Goal: Transaction & Acquisition: Book appointment/travel/reservation

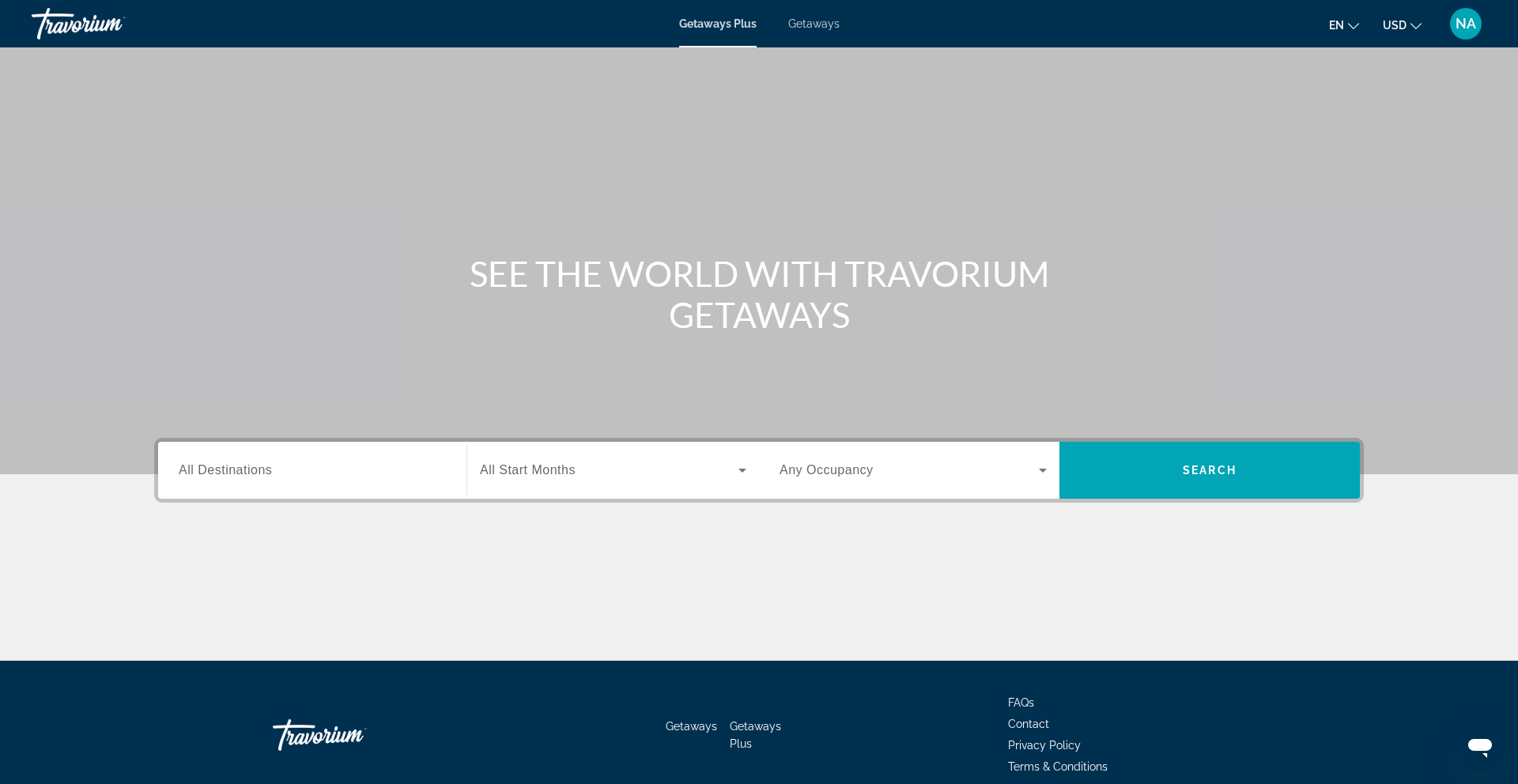
click at [226, 466] on span "All Destinations" at bounding box center [225, 470] width 93 height 13
click at [226, 466] on input "Destination All Destinations" at bounding box center [312, 470] width 268 height 19
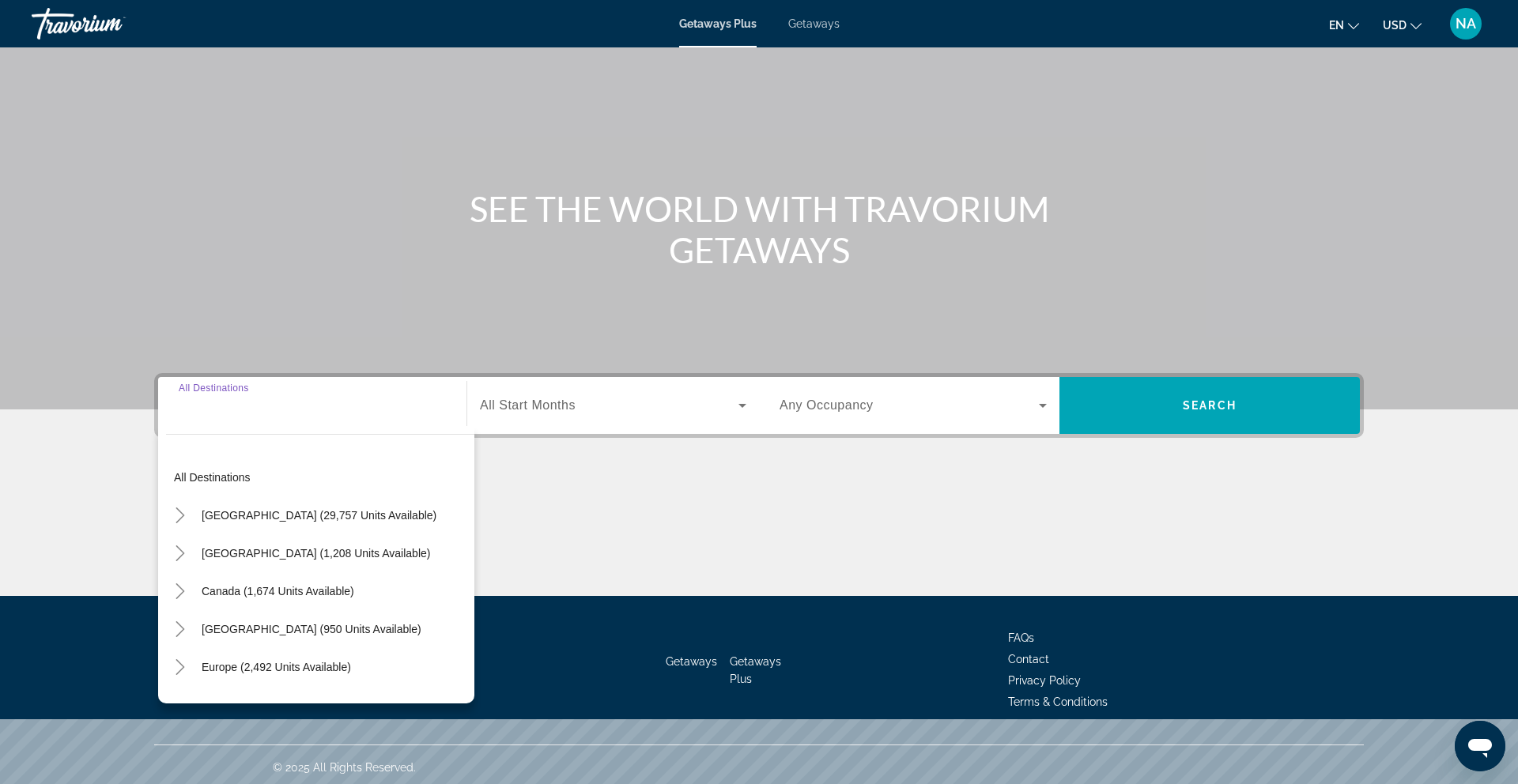
scroll to position [70, 0]
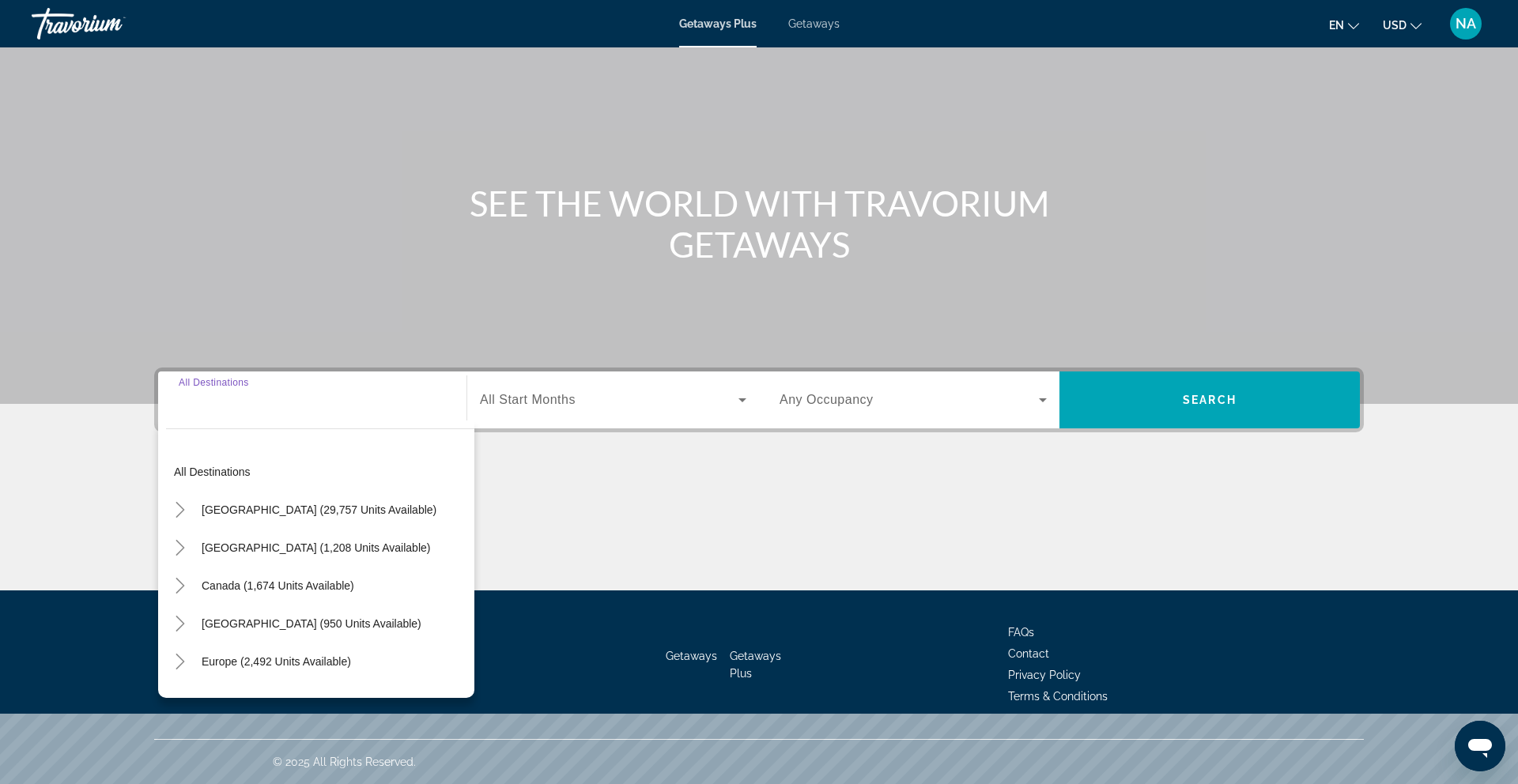
click at [186, 158] on div "Main content" at bounding box center [759, 166] width 1518 height 474
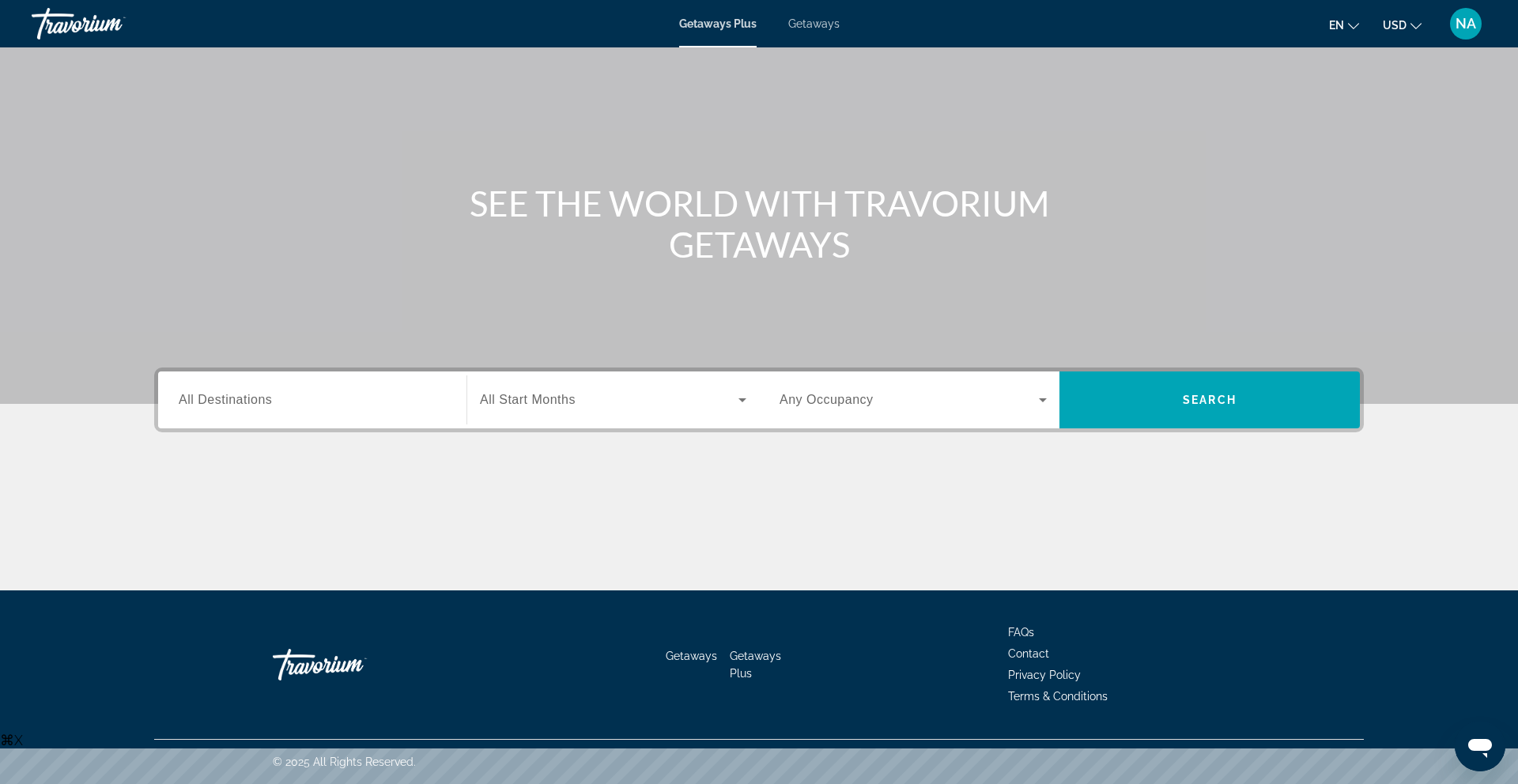
drag, startPoint x: 850, startPoint y: 242, endPoint x: 674, endPoint y: 241, distance: 176.0
click at [674, 241] on h1 "SEE THE WORLD WITH TRAVORIUM GETAWAYS" at bounding box center [758, 224] width 593 height 82
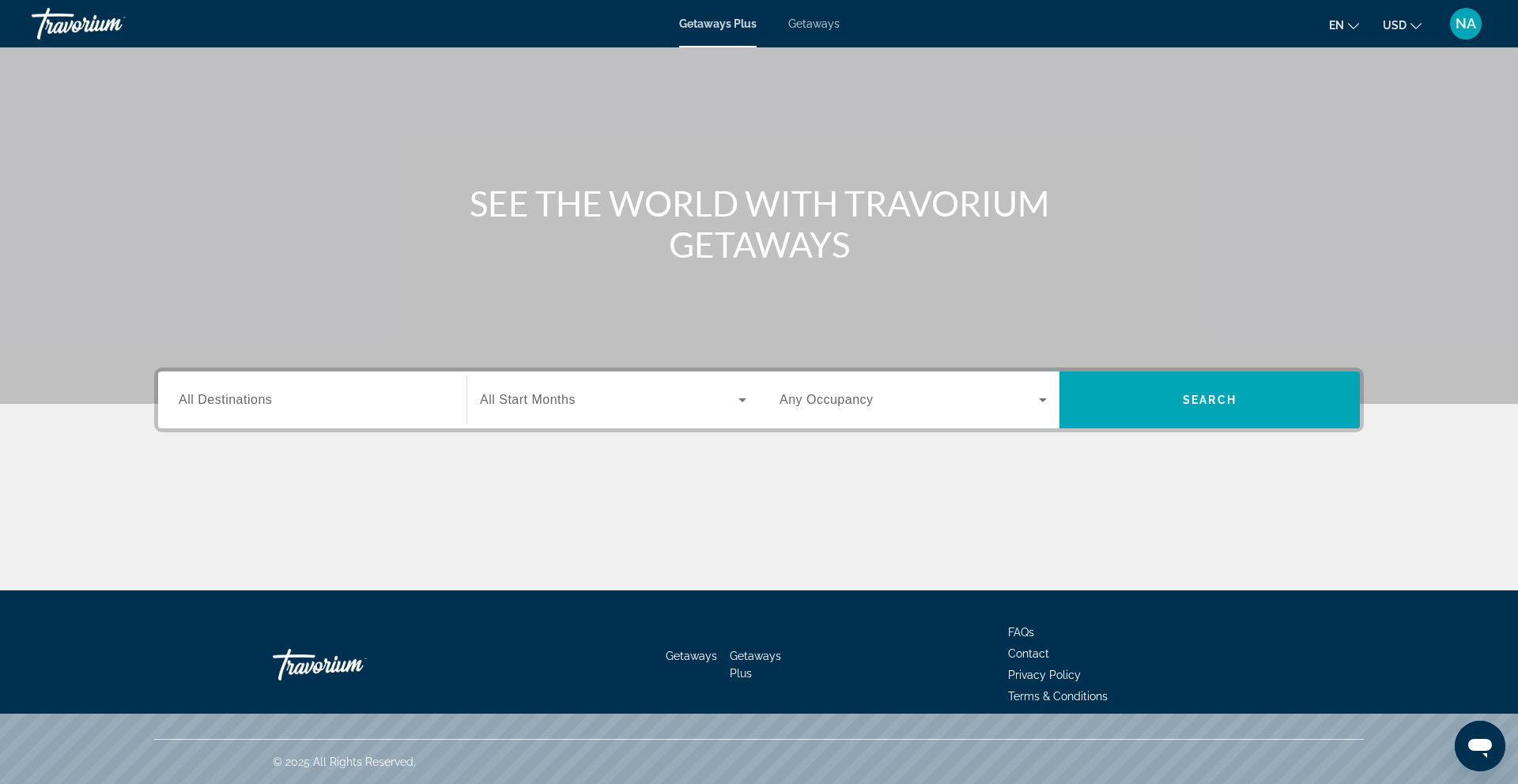
click at [273, 397] on input "Destination All Destinations" at bounding box center [312, 401] width 268 height 19
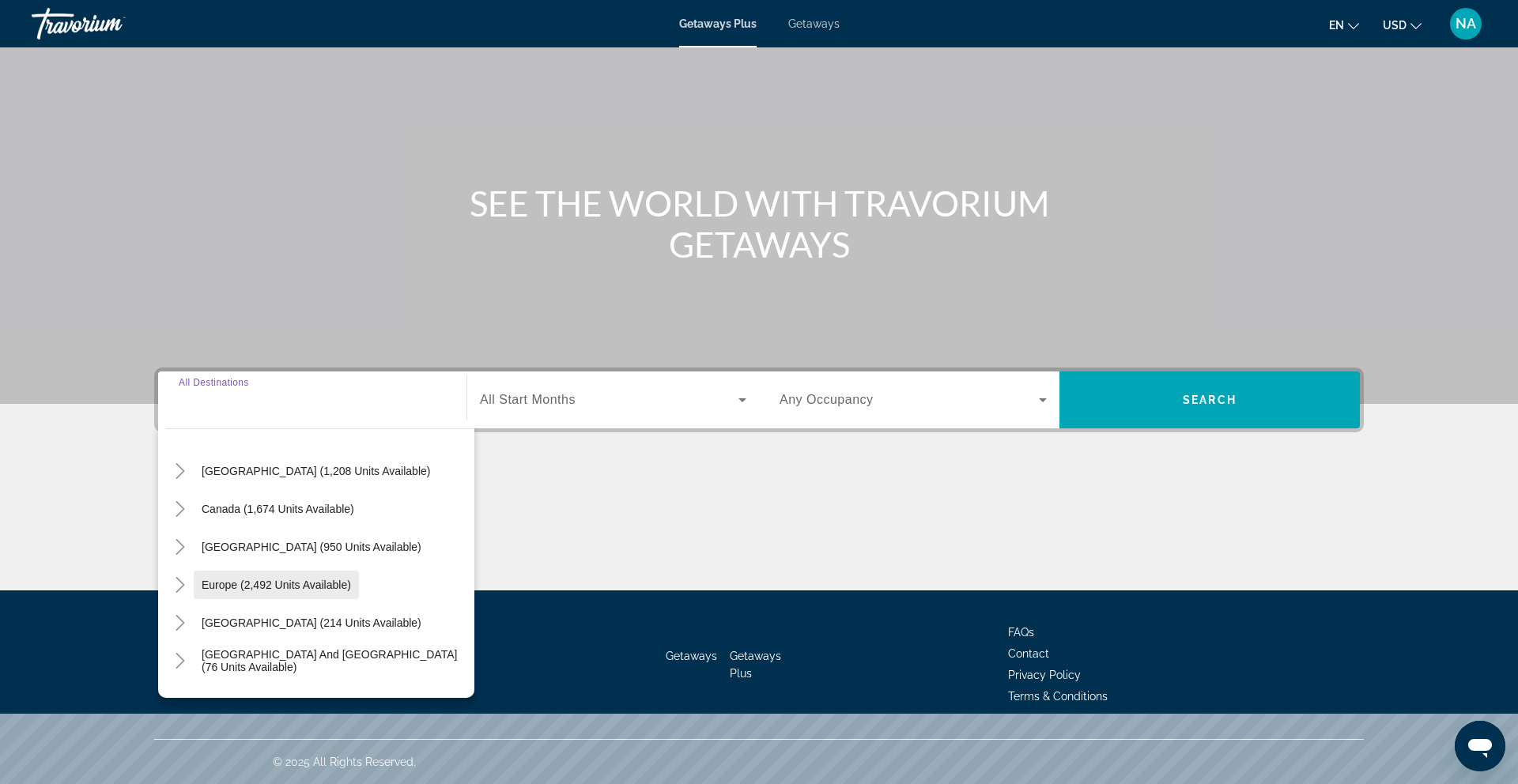
scroll to position [92, 0]
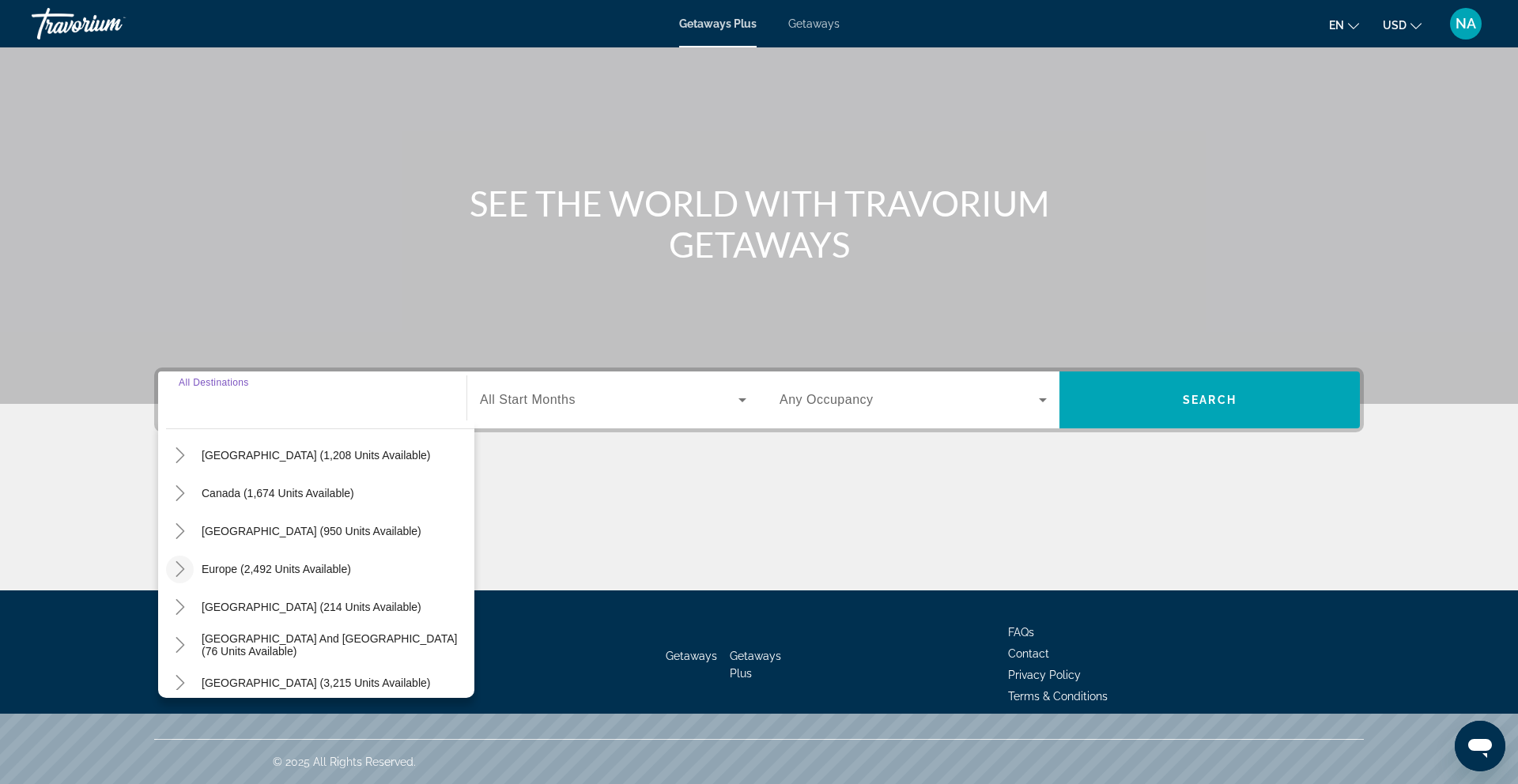
click at [177, 568] on icon "Toggle Europe (2,492 units available)" at bounding box center [179, 569] width 16 height 16
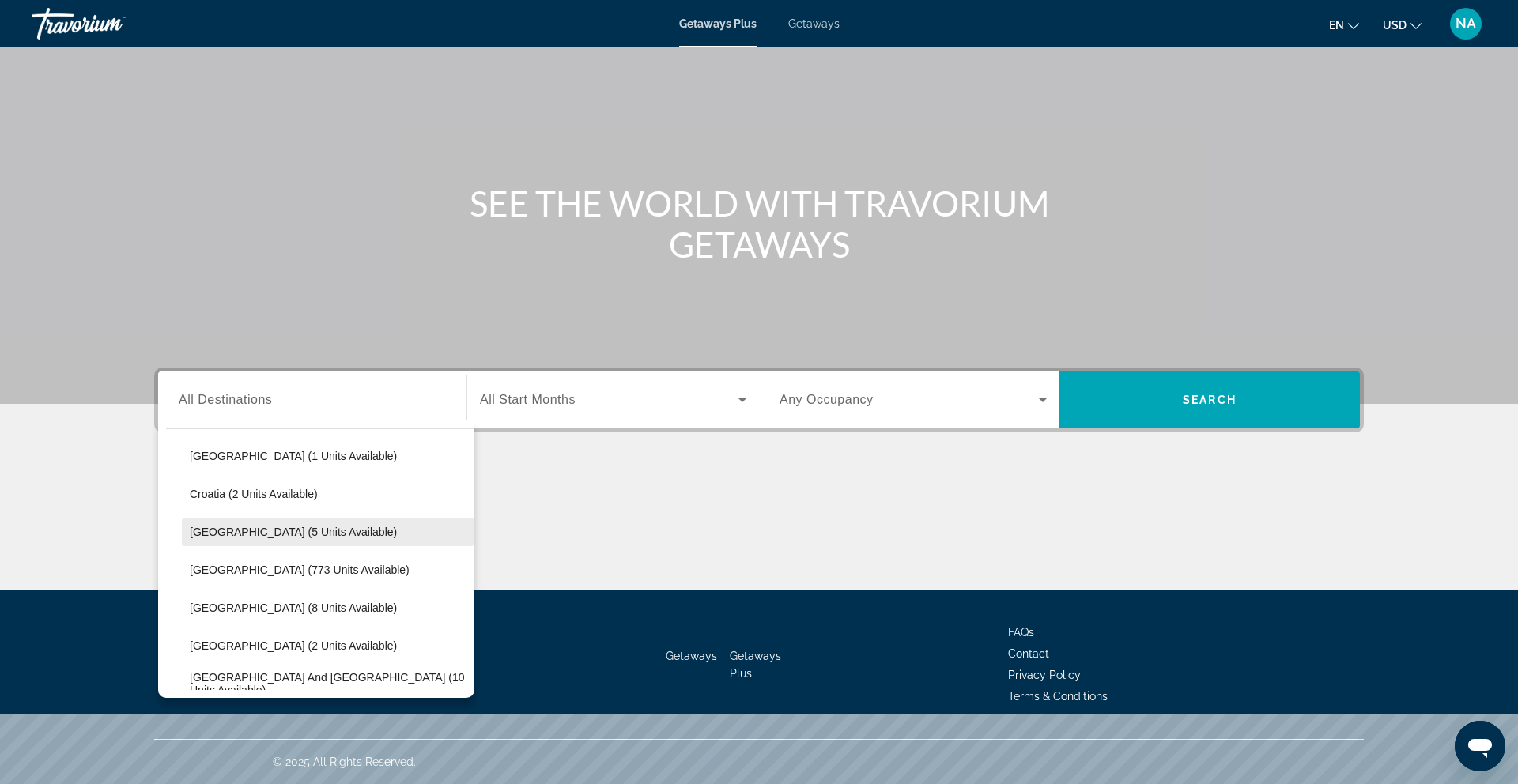
scroll to position [329, 0]
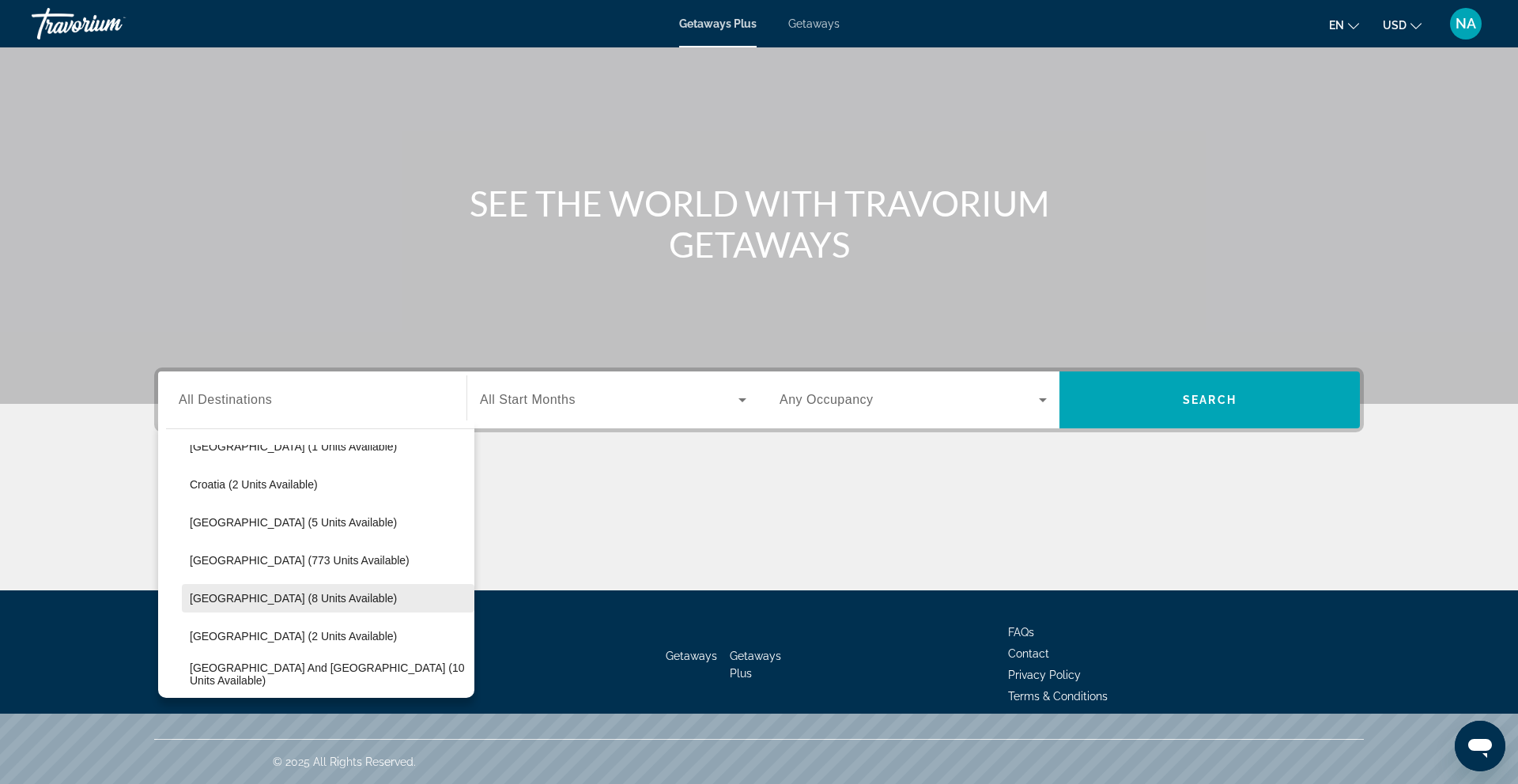
click at [220, 596] on span "[GEOGRAPHIC_DATA] (8 units available)" at bounding box center [293, 598] width 207 height 13
type input "**********"
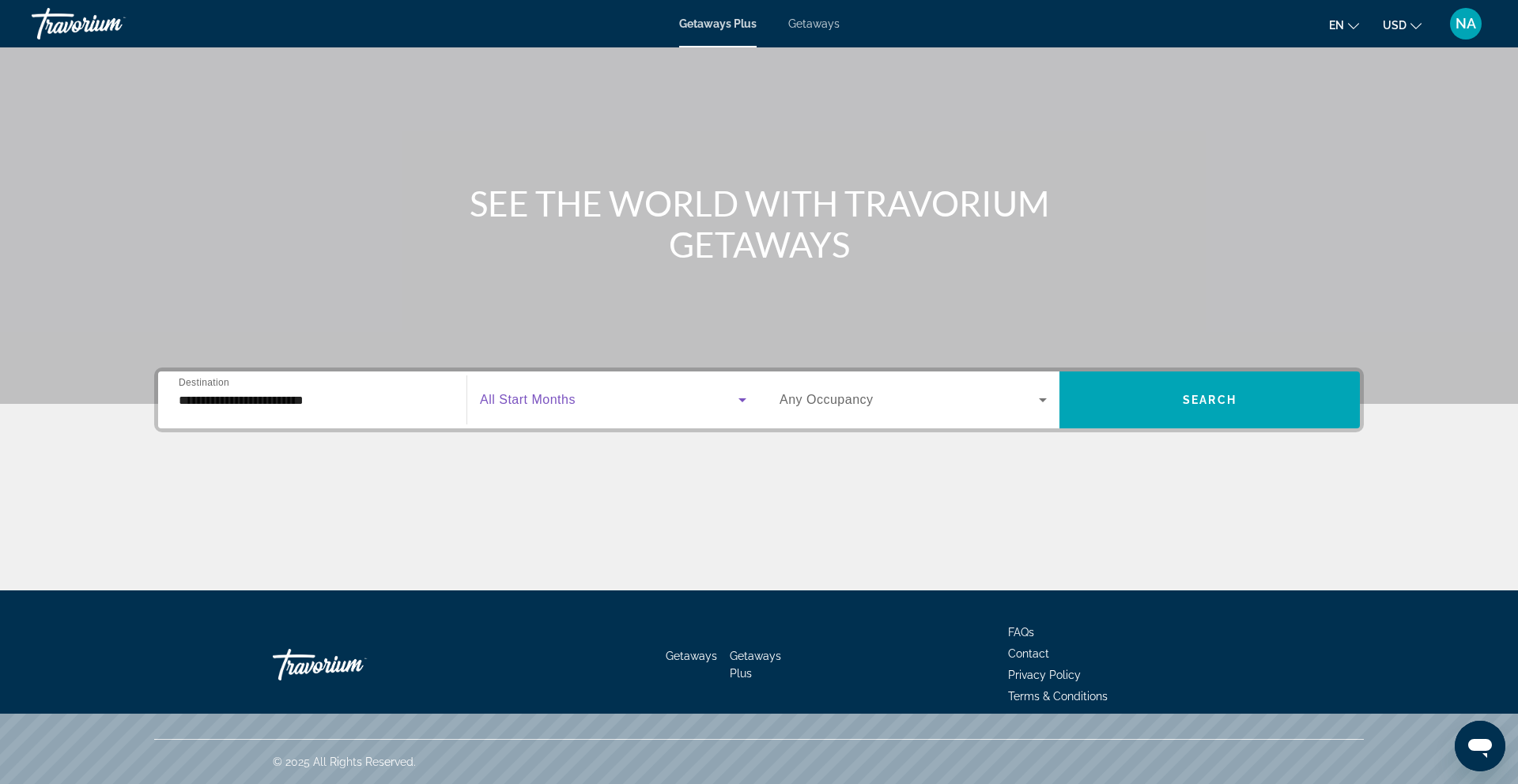
click at [612, 406] on span "Search widget" at bounding box center [609, 400] width 258 height 19
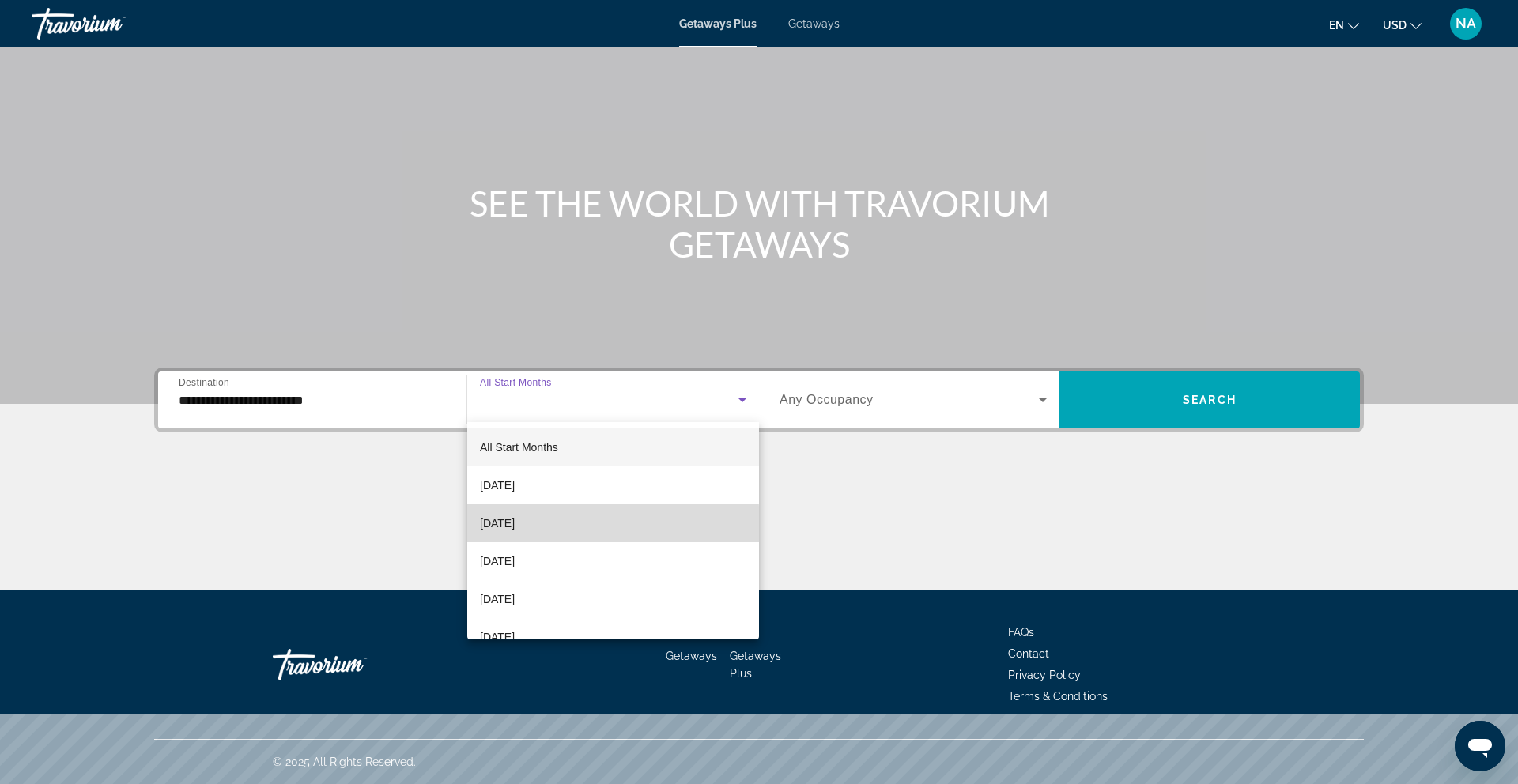
click at [512, 526] on span "[DATE]" at bounding box center [496, 523] width 34 height 19
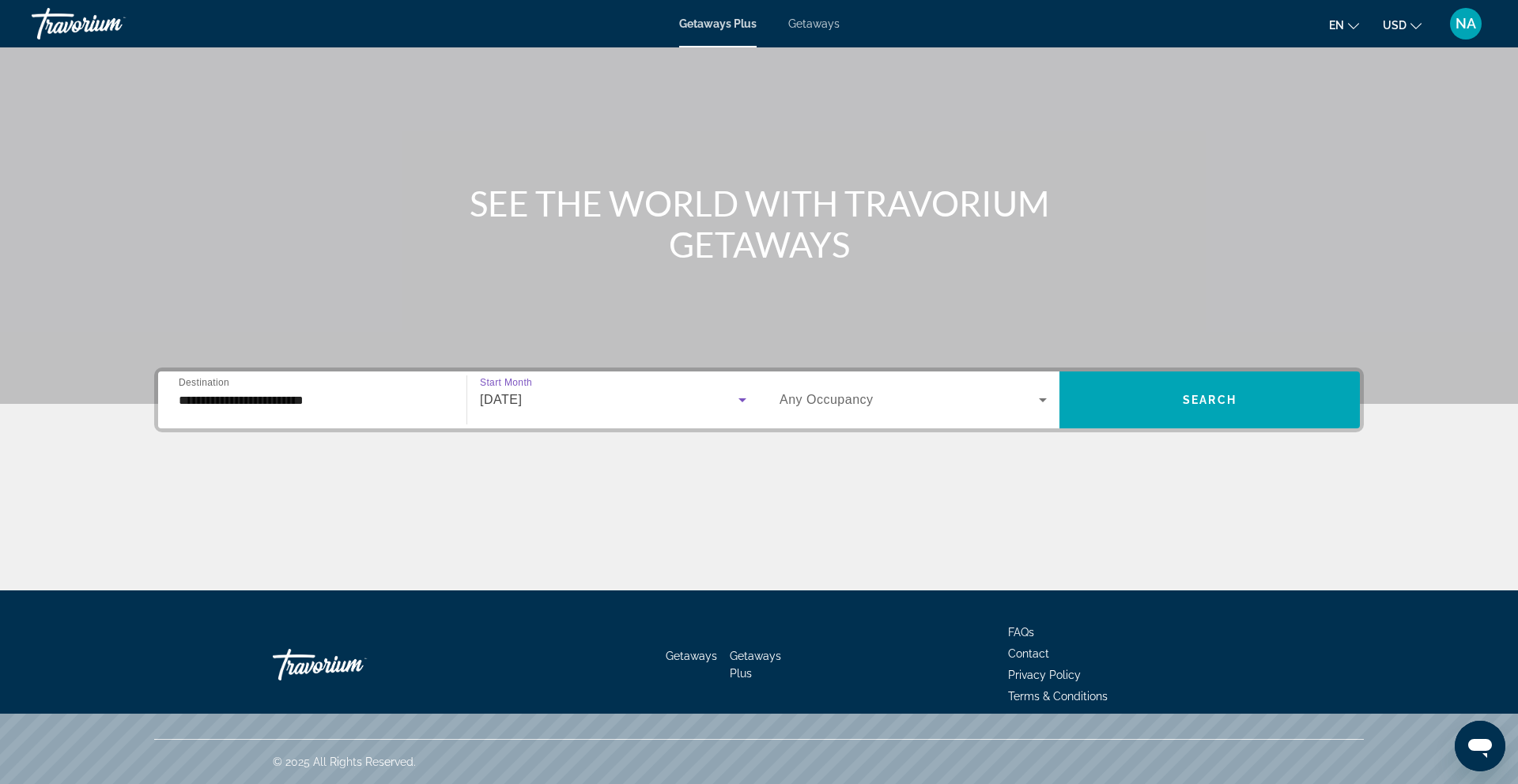
click at [834, 403] on span "Any Occupancy" at bounding box center [826, 399] width 94 height 13
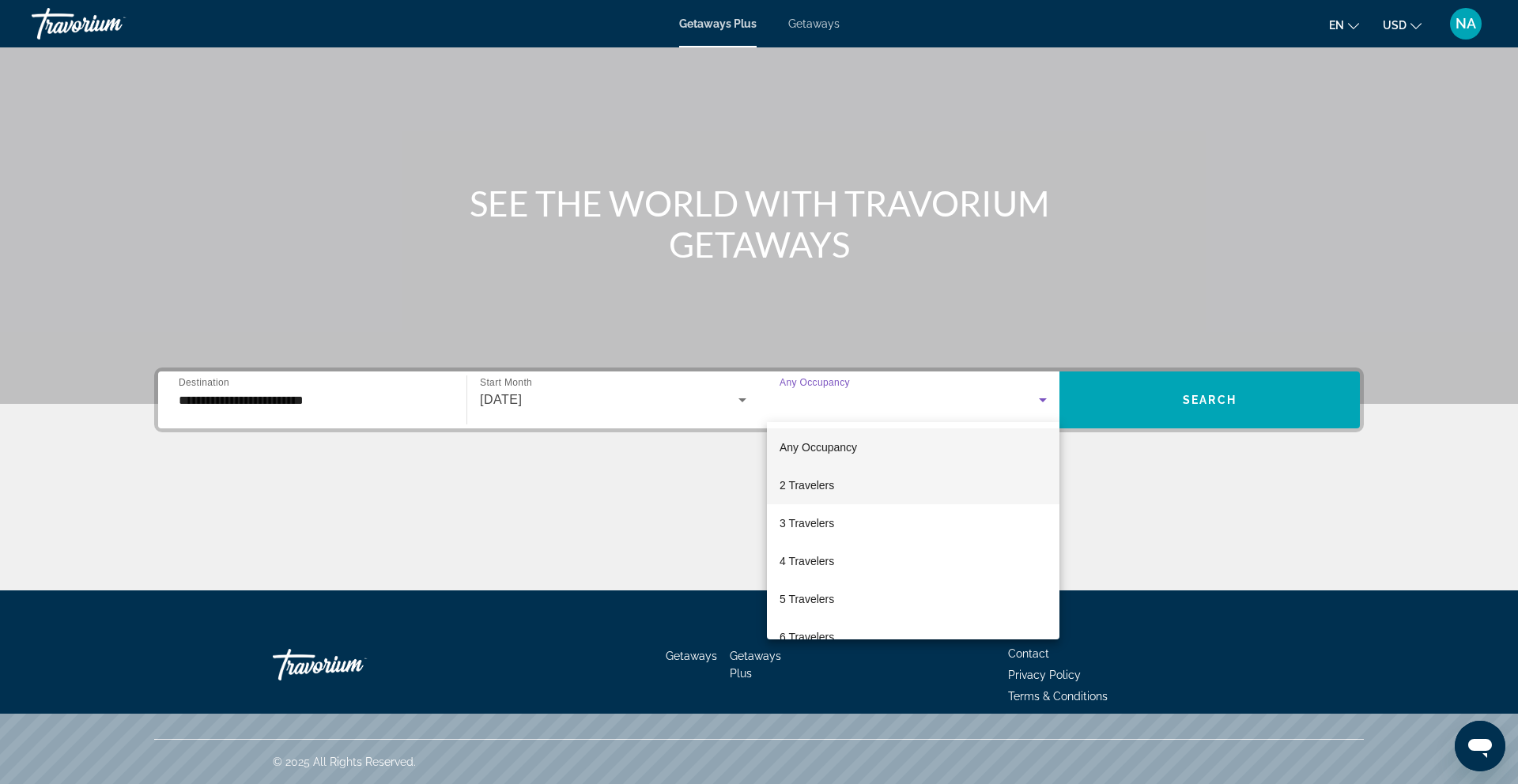
click at [828, 480] on span "2 Travelers" at bounding box center [806, 485] width 55 height 19
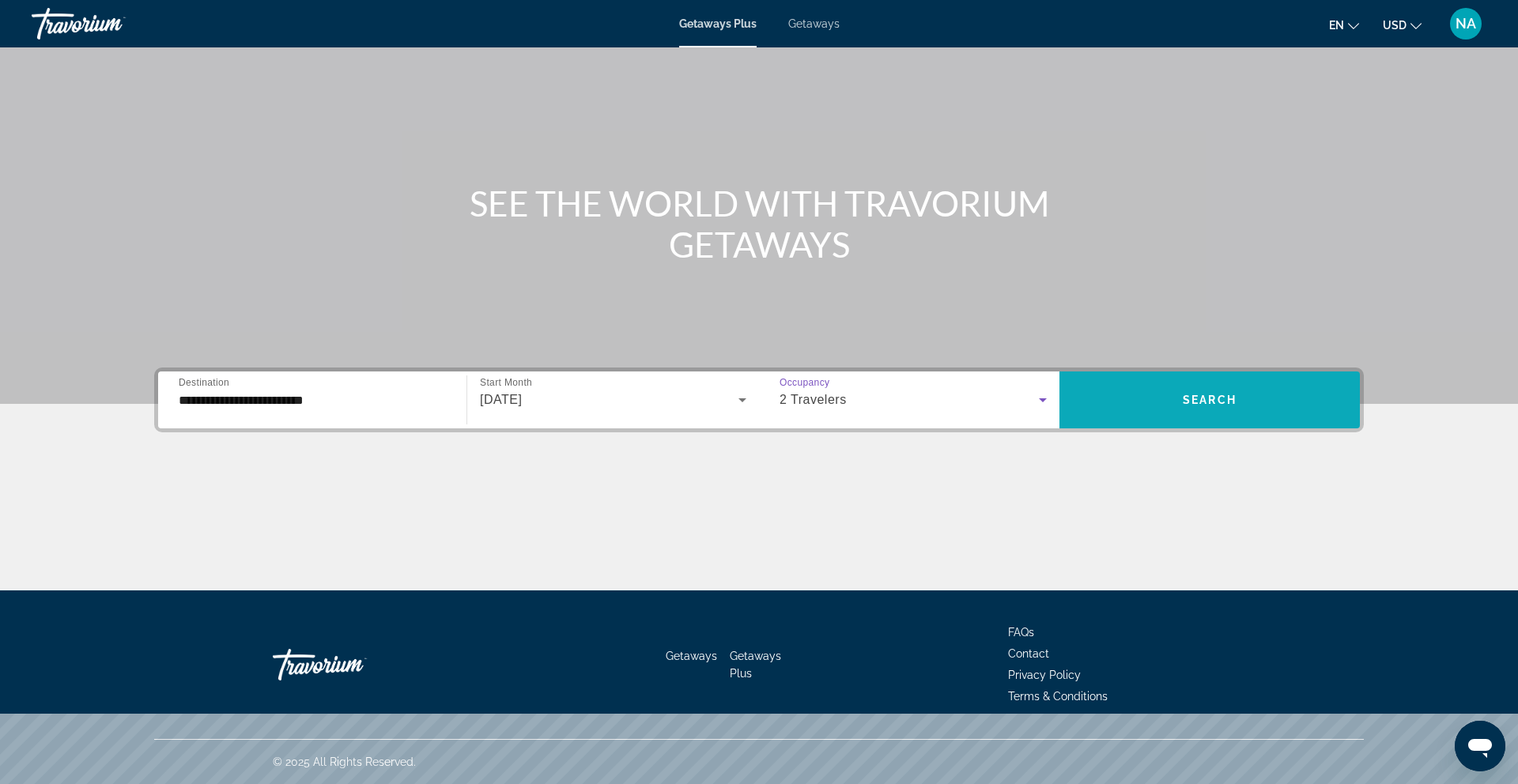
click at [1126, 397] on span "Search widget" at bounding box center [1209, 399] width 300 height 38
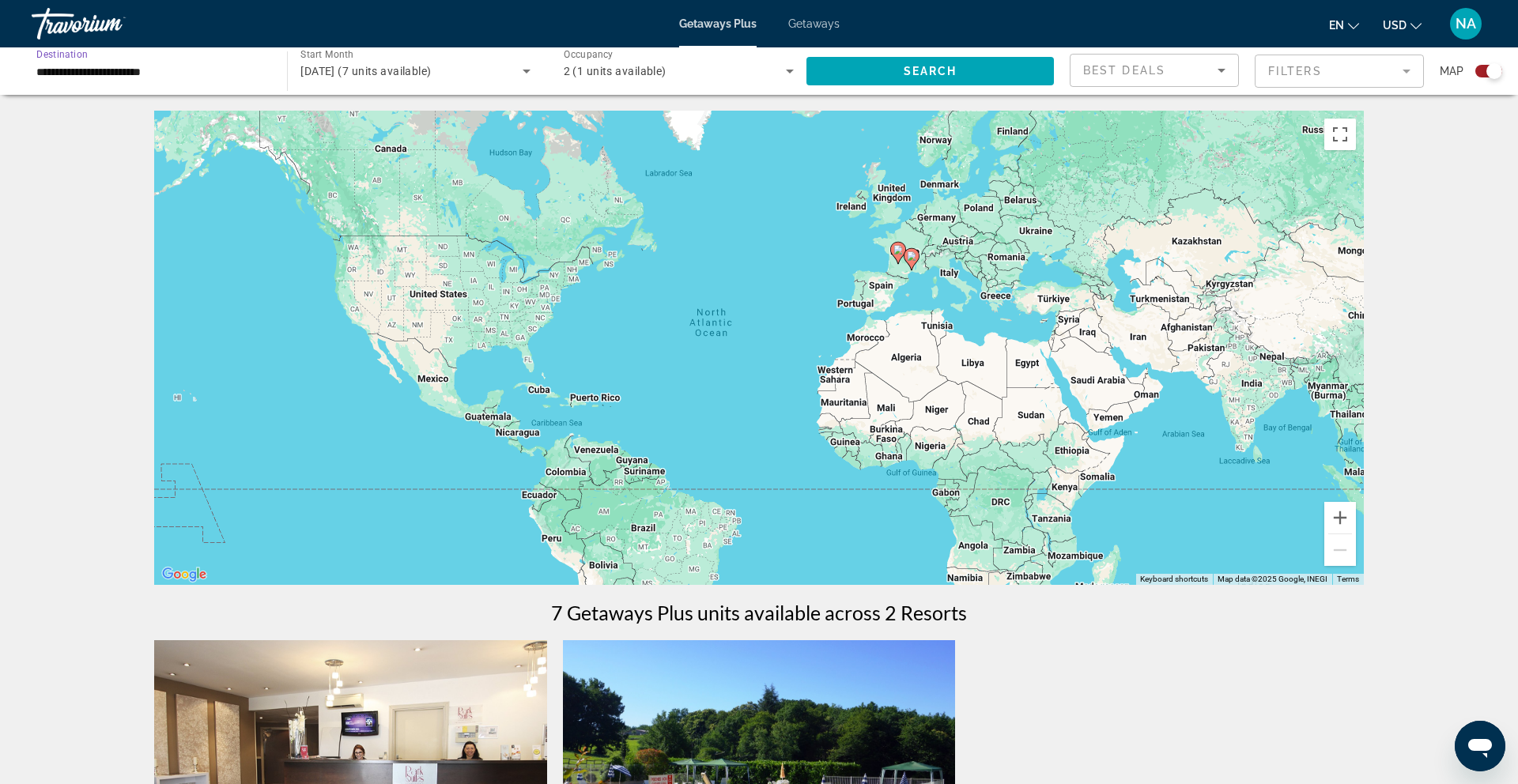
click at [185, 77] on input "**********" at bounding box center [151, 71] width 230 height 19
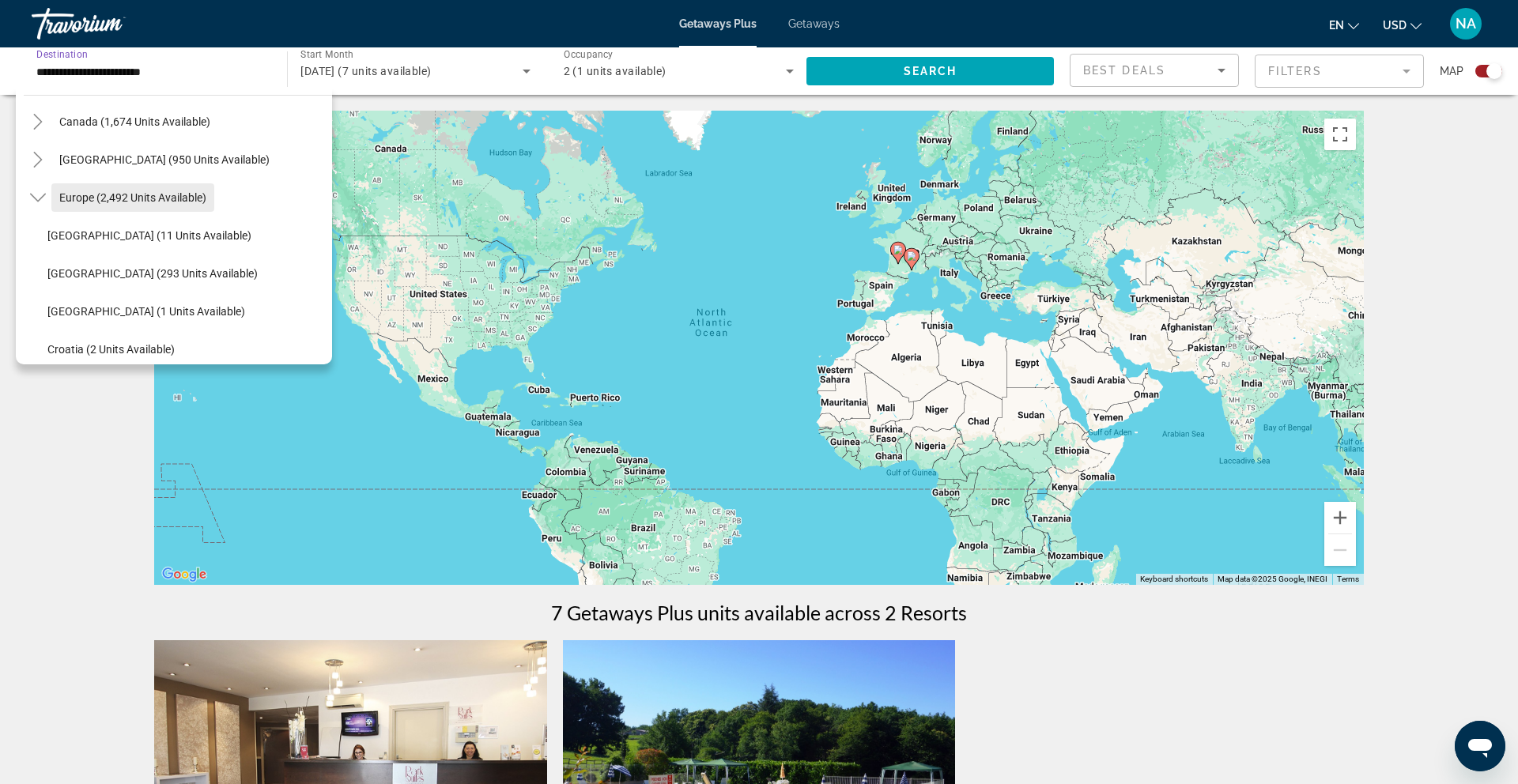
scroll to position [126, 0]
click at [86, 205] on span "Europe (2,492 units available)" at bounding box center [133, 202] width 147 height 13
type input "**********"
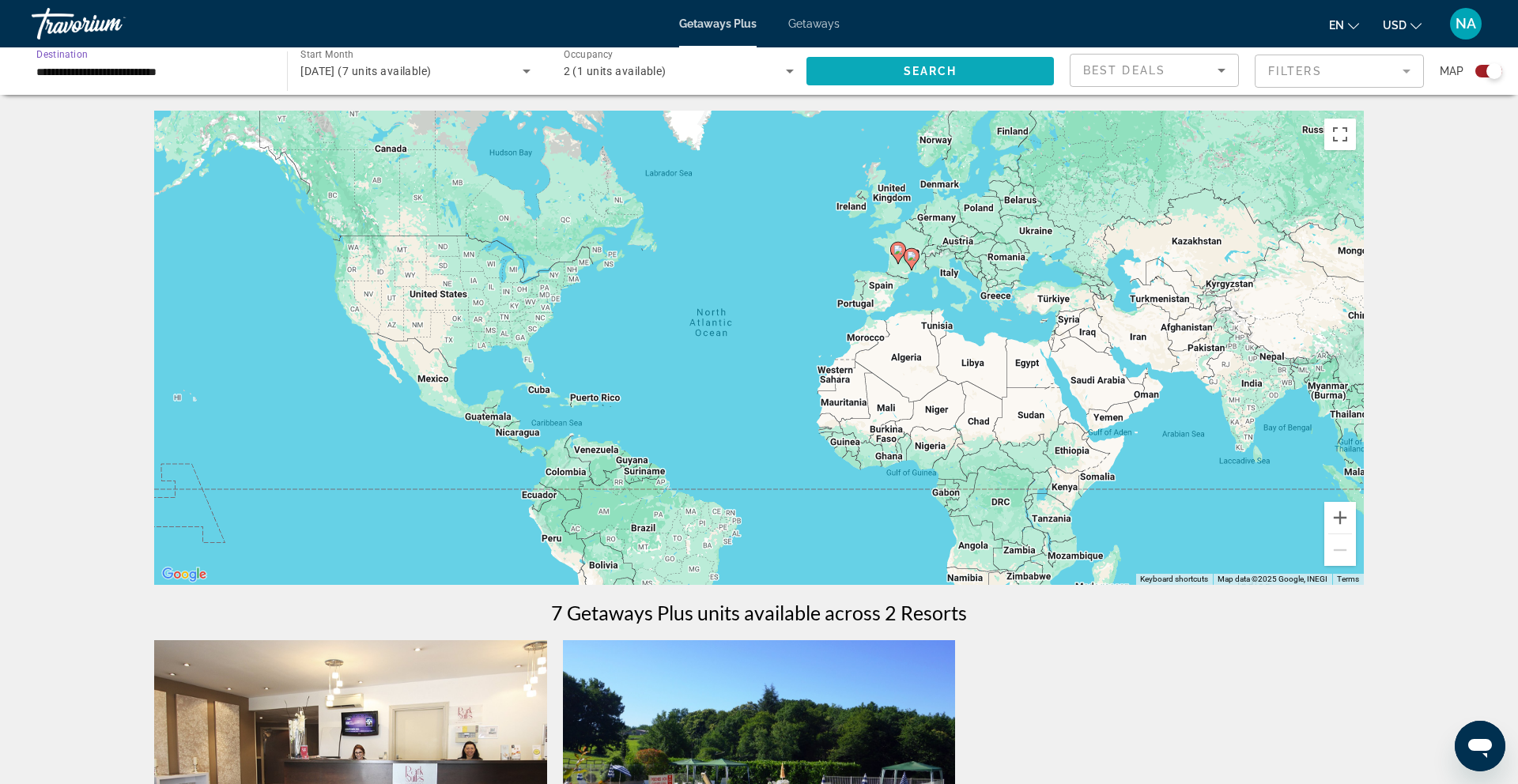
click at [963, 58] on span "Search widget" at bounding box center [929, 70] width 247 height 38
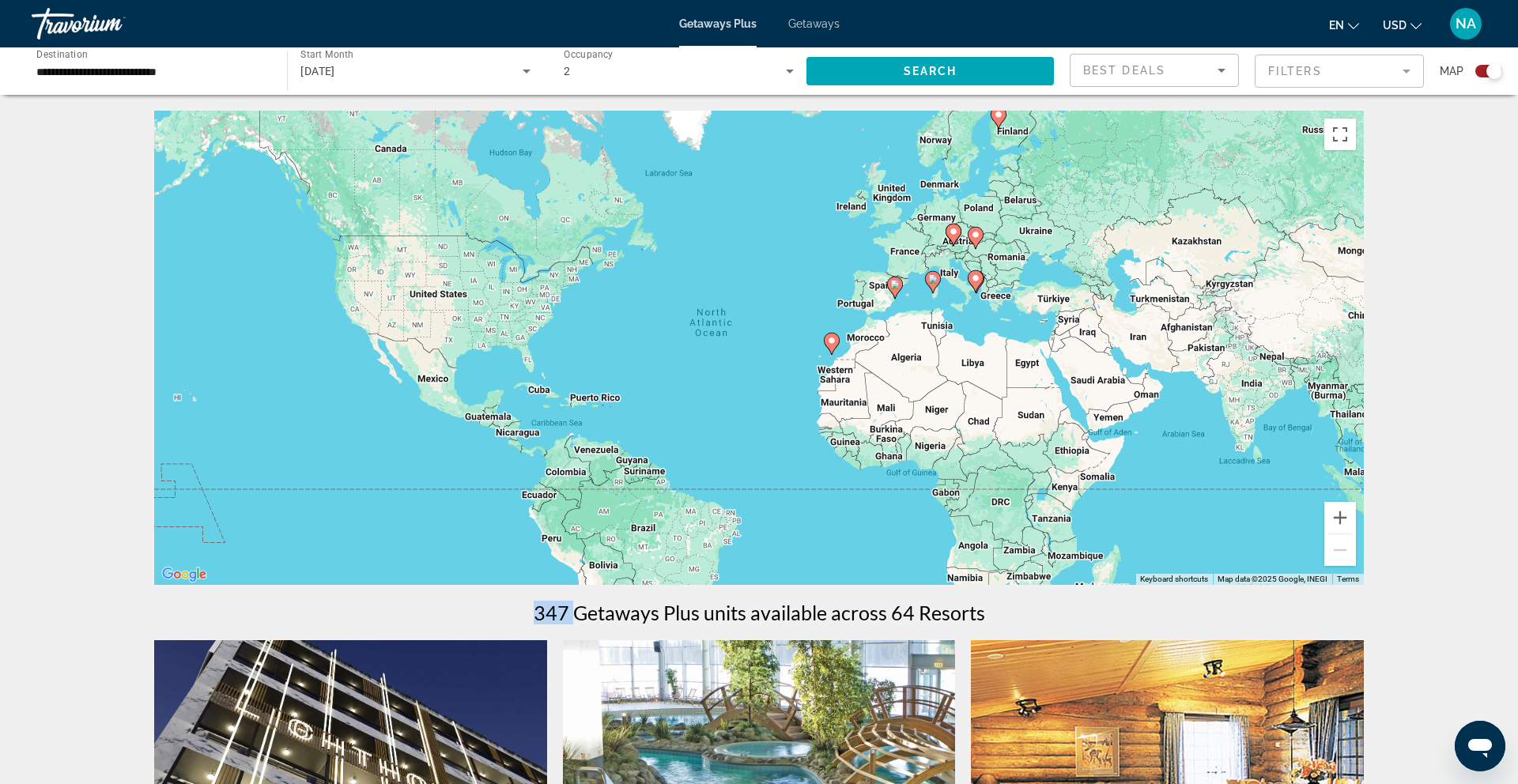
drag, startPoint x: 536, startPoint y: 609, endPoint x: 574, endPoint y: 610, distance: 38.0
click at [574, 610] on h1 "347 Getaways Plus units available across 64 Resorts" at bounding box center [759, 612] width 451 height 23
click at [613, 612] on h1 "347 Getaways Plus units available across 64 Resorts" at bounding box center [759, 612] width 451 height 23
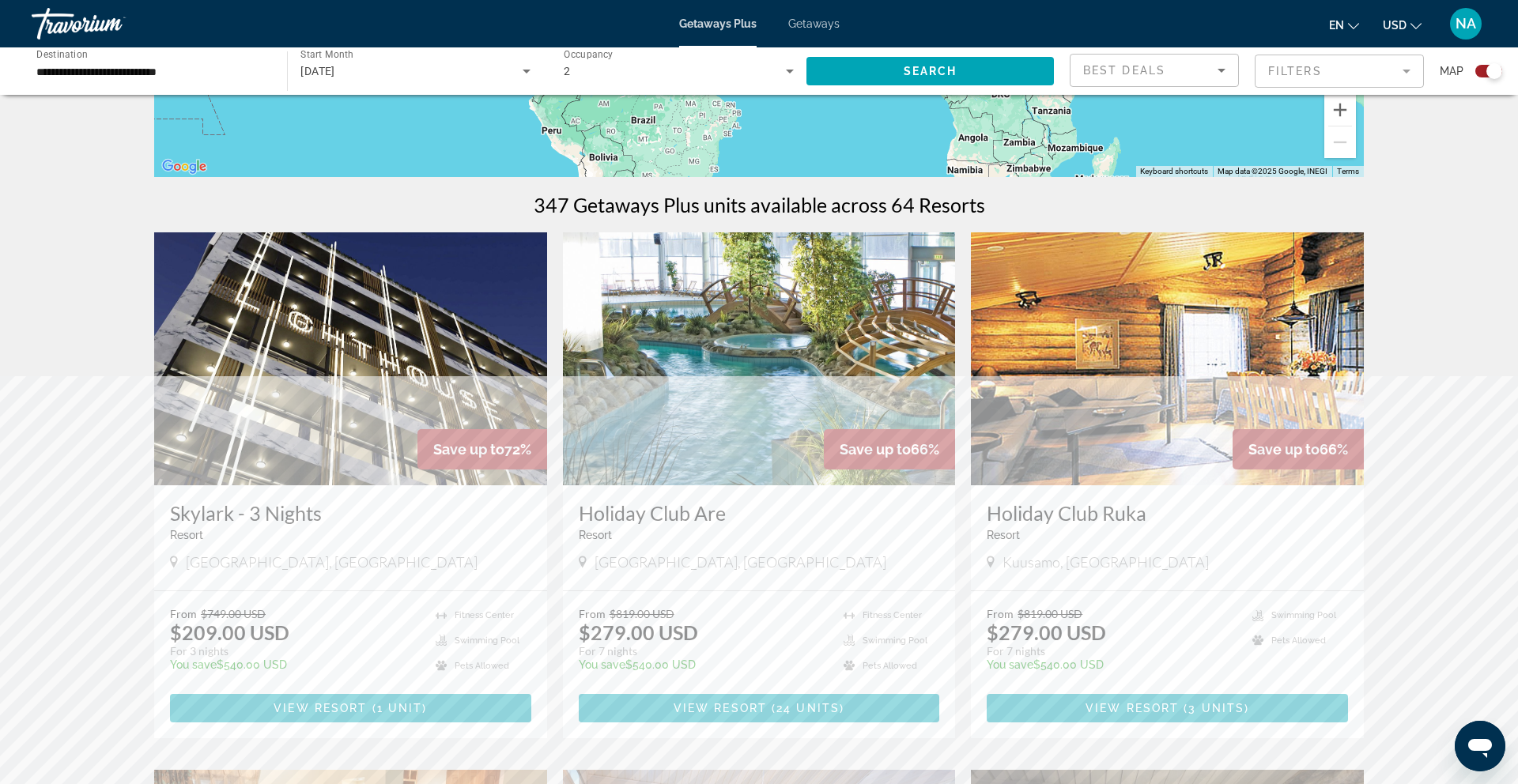
scroll to position [478, 0]
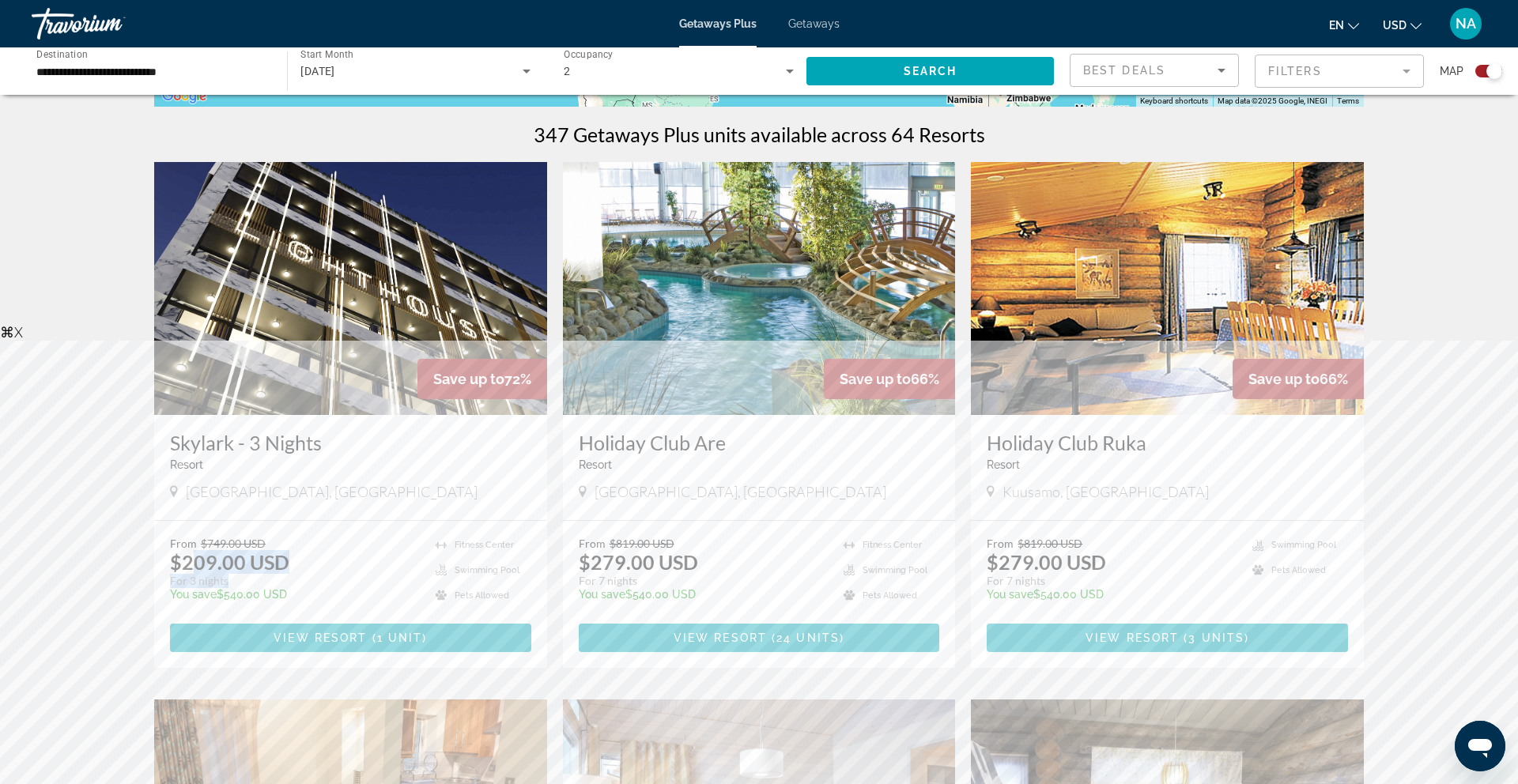
drag, startPoint x: 296, startPoint y: 574, endPoint x: 195, endPoint y: 573, distance: 101.0
click at [195, 574] on p "For 3 nights" at bounding box center [295, 580] width 250 height 14
click at [195, 571] on p "$209.00 USD" at bounding box center [230, 562] width 119 height 23
drag, startPoint x: 299, startPoint y: 563, endPoint x: 177, endPoint y: 563, distance: 122.0
click at [177, 563] on div "From $749.00 USD $209.00 USD For 3 nights You save $540.00 USD temp" at bounding box center [295, 574] width 250 height 75
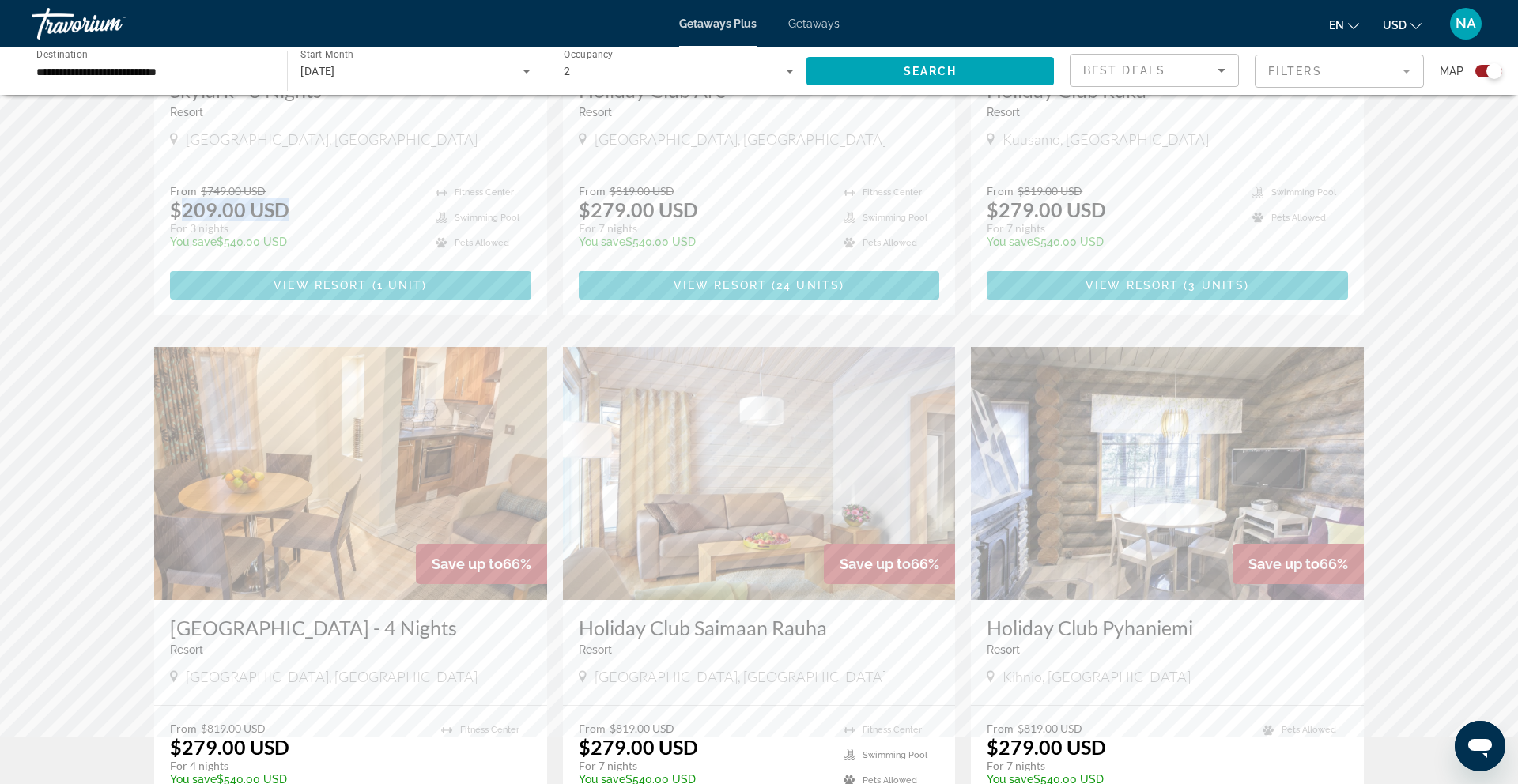
scroll to position [0, 0]
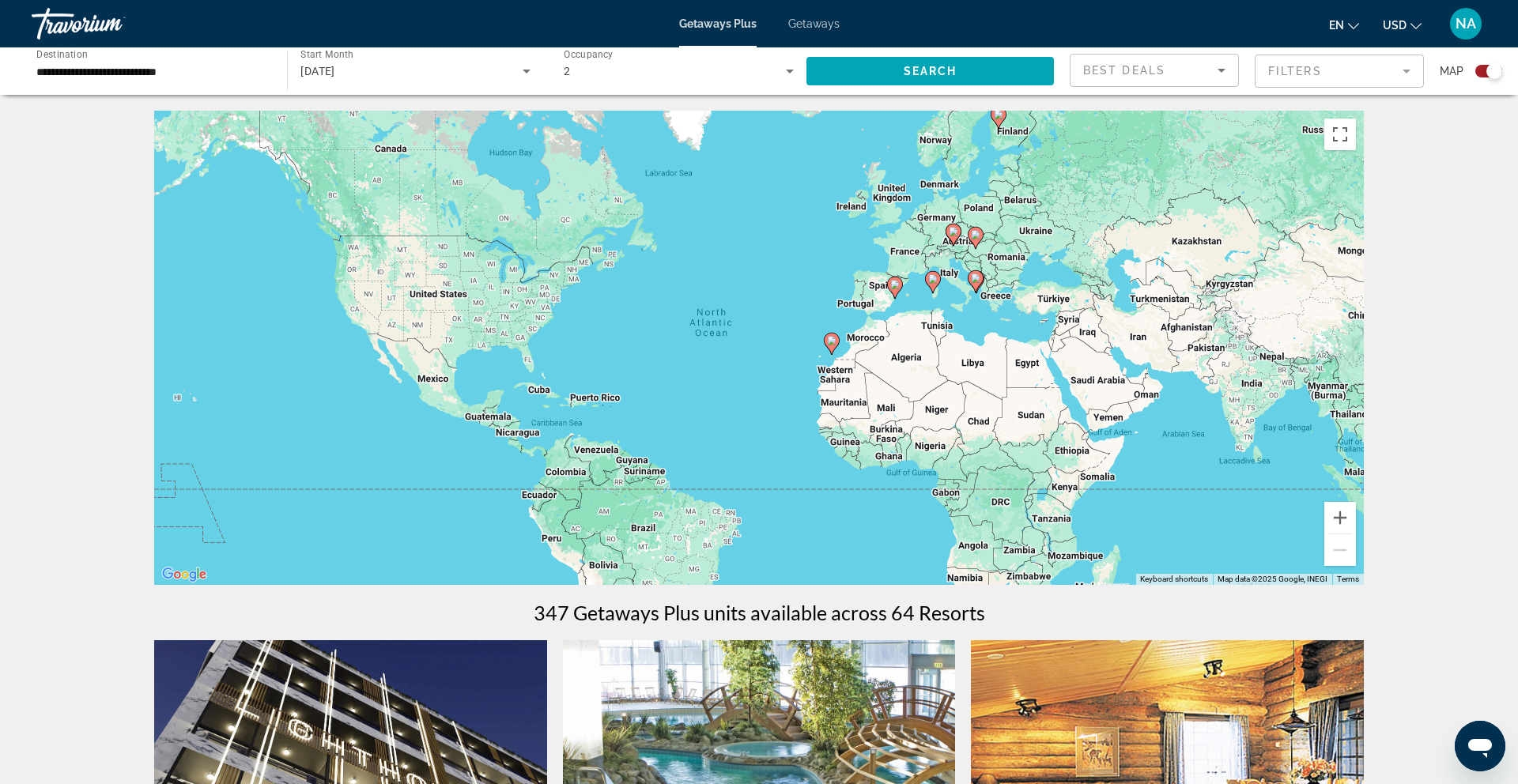
click at [1147, 75] on span "Best Deals" at bounding box center [1124, 70] width 82 height 13
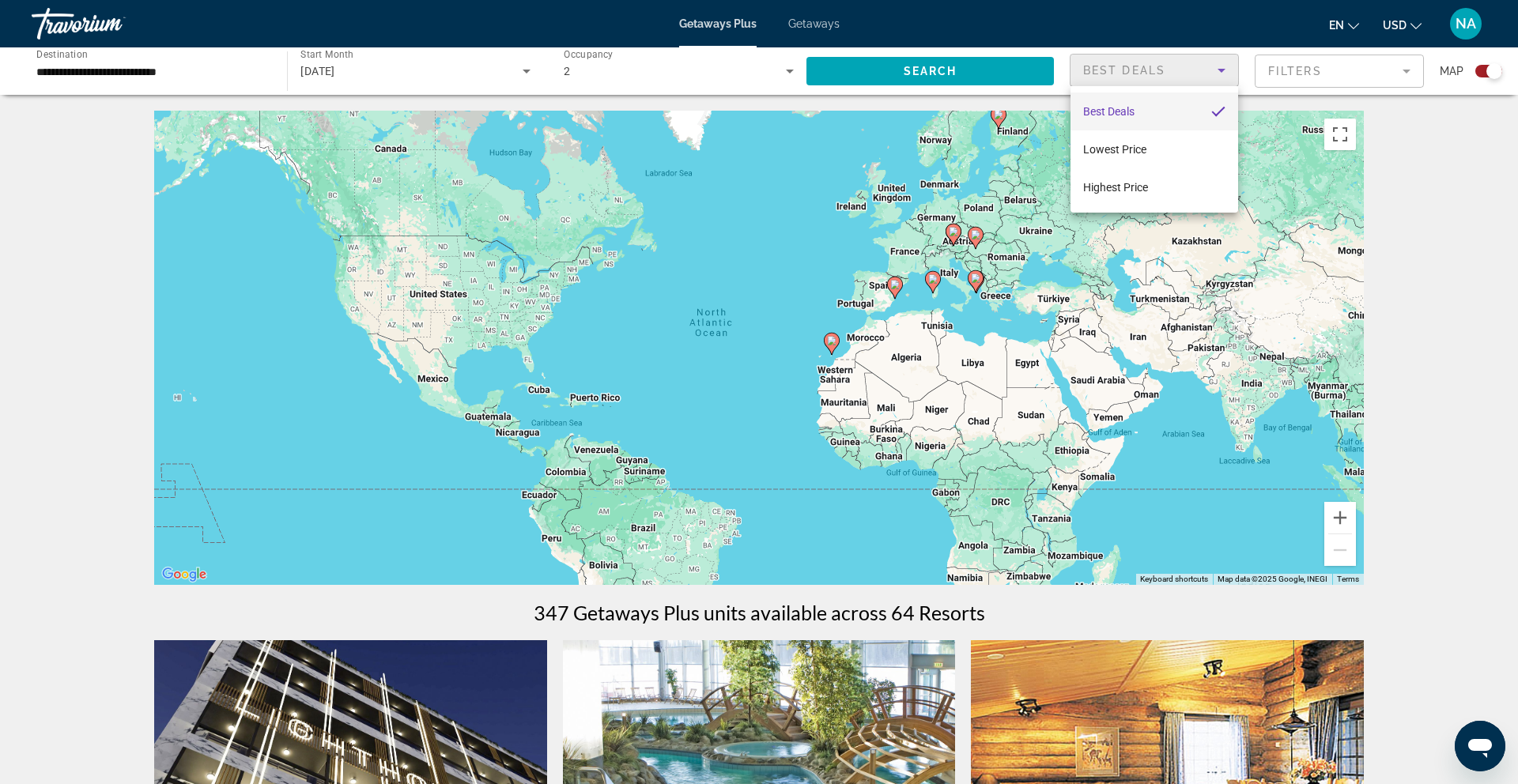
click at [1420, 231] on div at bounding box center [759, 392] width 1518 height 784
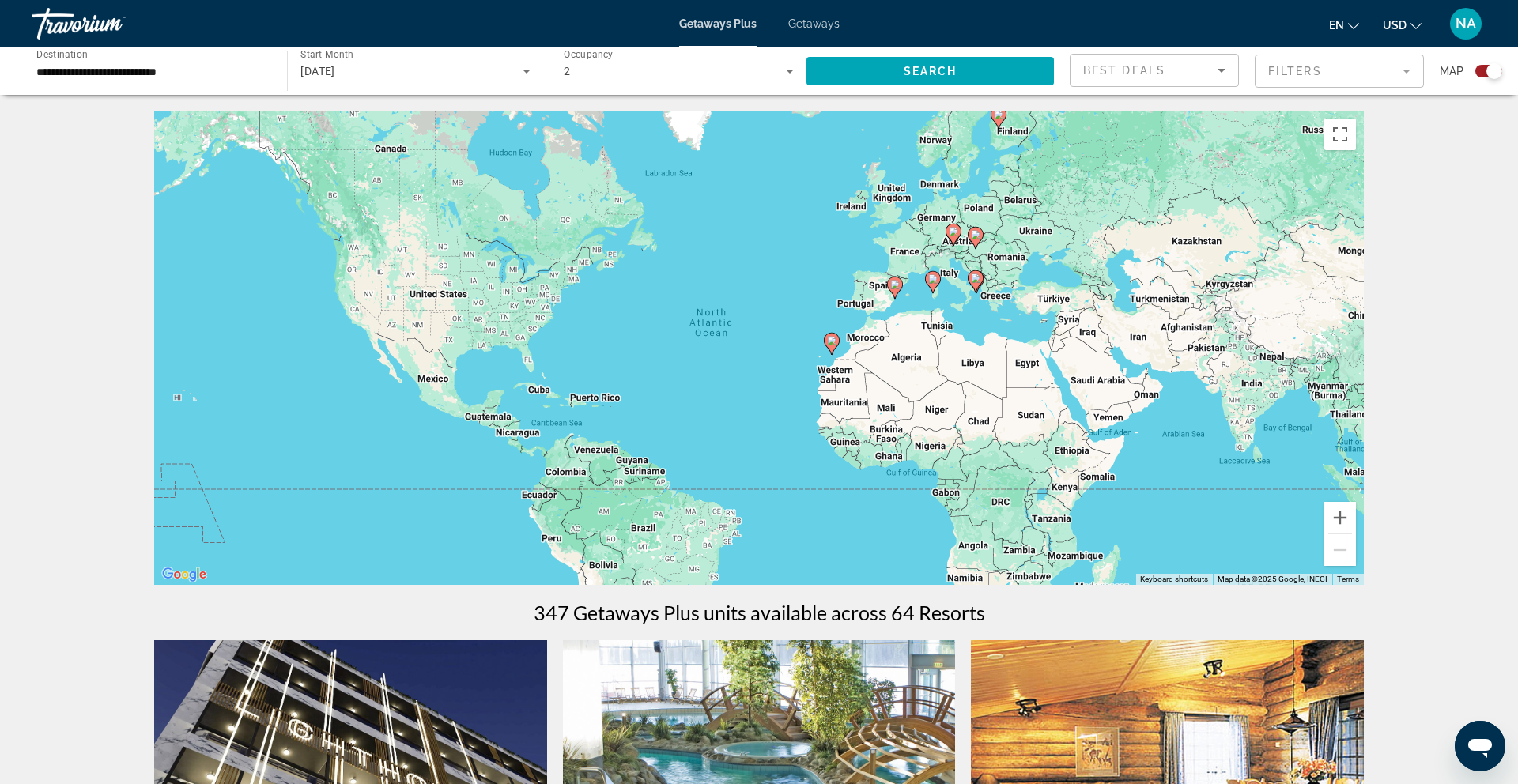
click at [1273, 76] on mat-form-field "Filters" at bounding box center [1339, 71] width 169 height 34
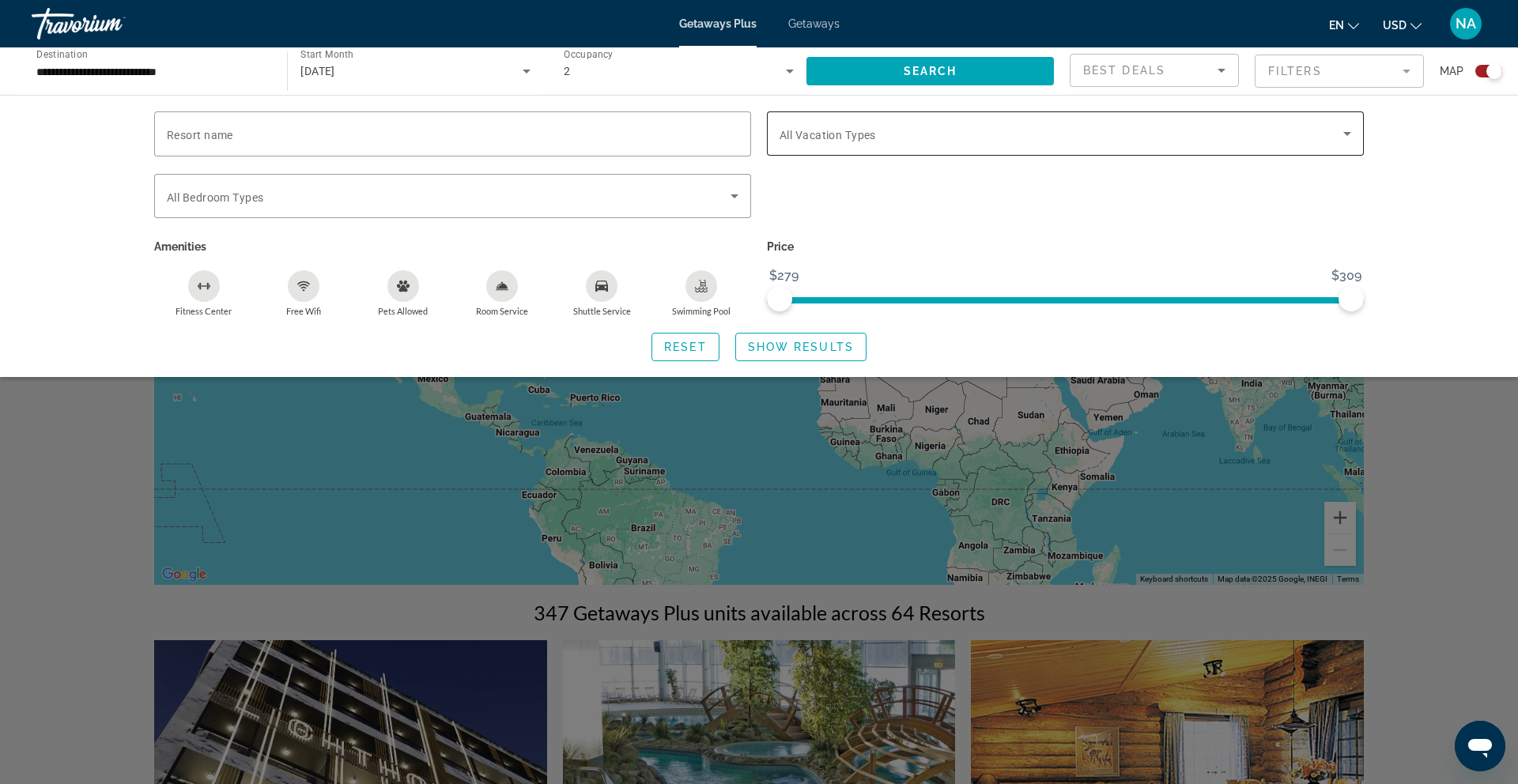
click at [831, 133] on span "All Vacation Types" at bounding box center [827, 135] width 96 height 13
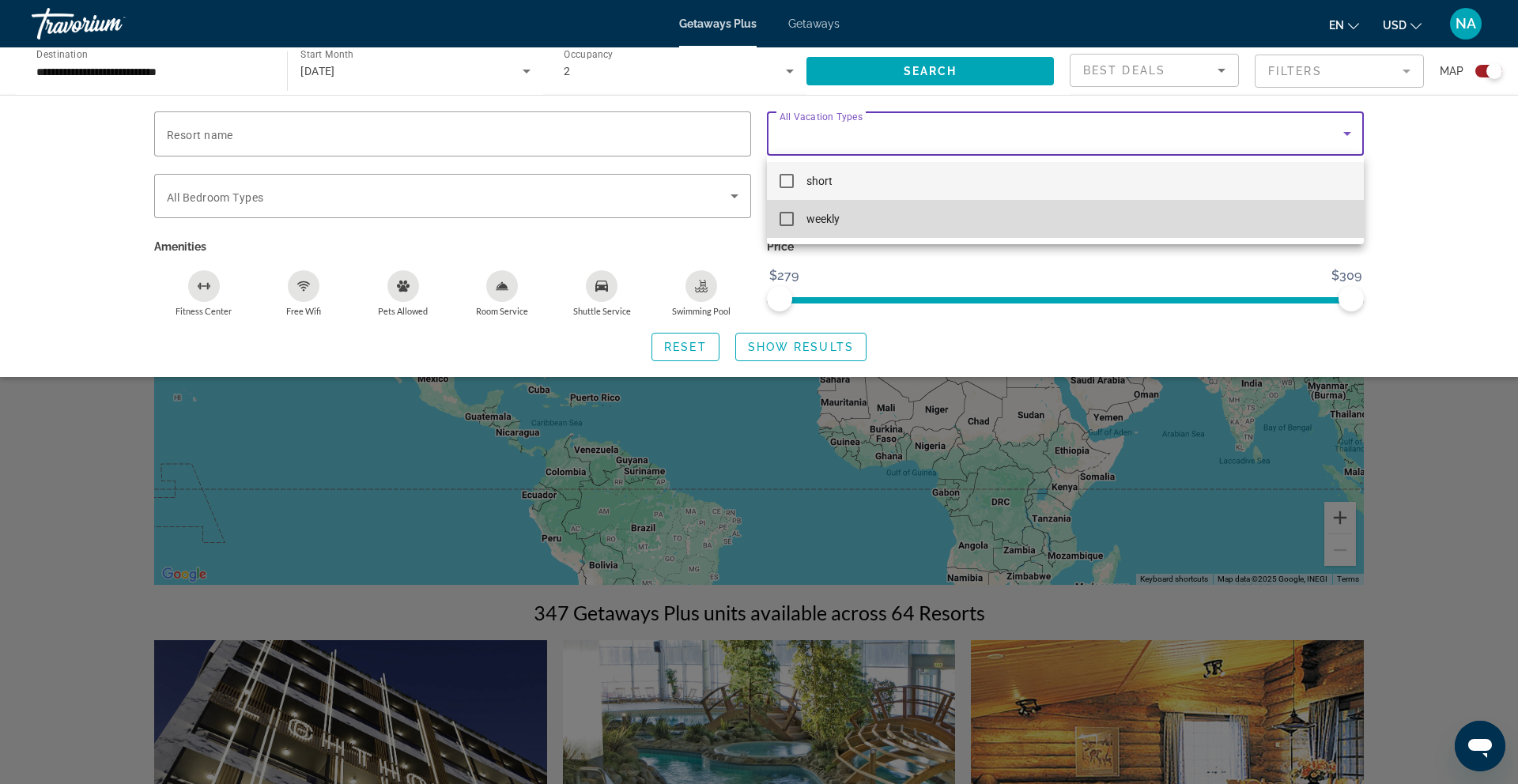
click at [782, 222] on mat-pseudo-checkbox at bounding box center [786, 219] width 14 height 14
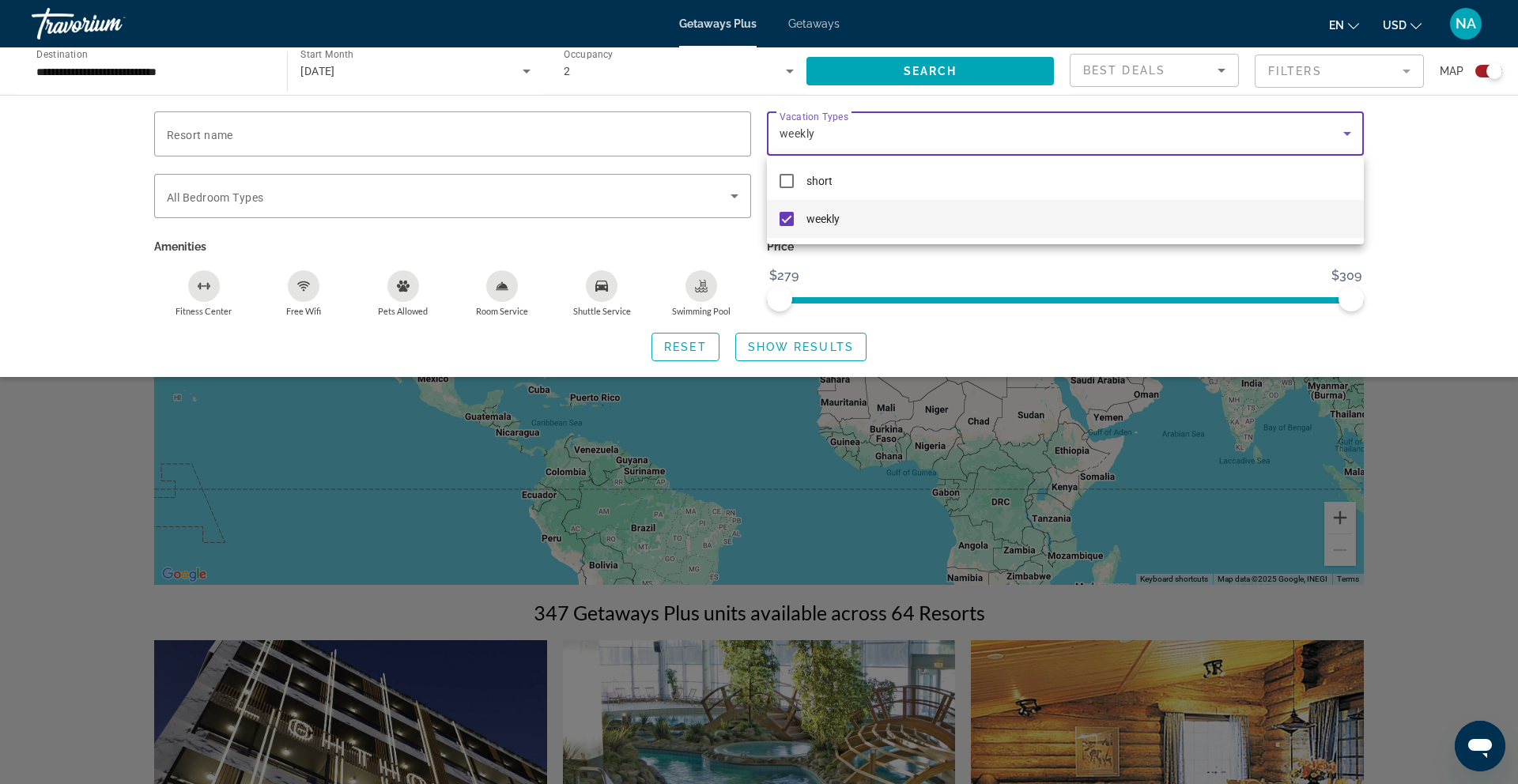
click at [226, 190] on div at bounding box center [759, 392] width 1518 height 784
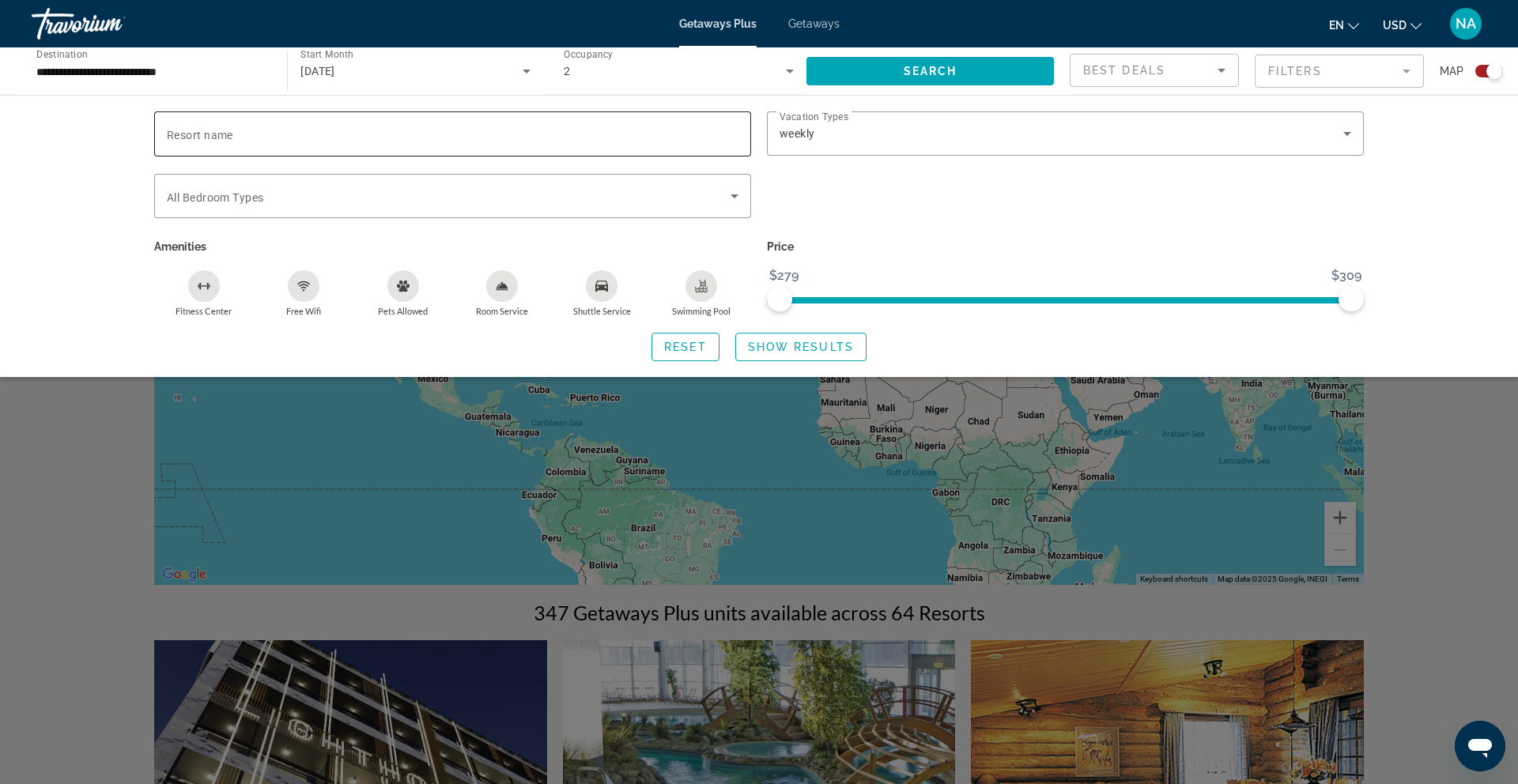
click at [234, 136] on input "Resort name" at bounding box center [452, 134] width 571 height 19
click at [221, 209] on div "Search widget" at bounding box center [452, 195] width 571 height 44
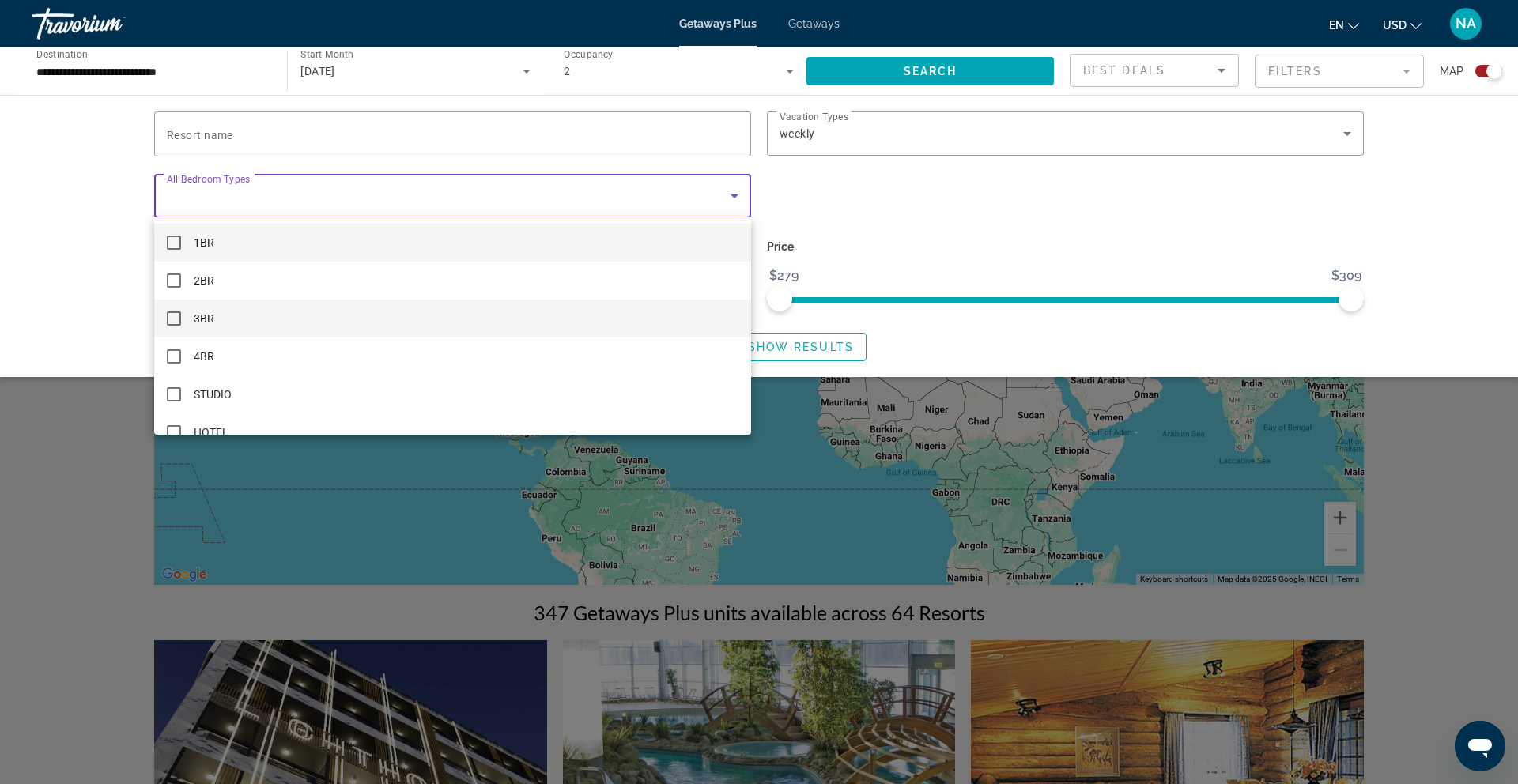
scroll to position [23, 0]
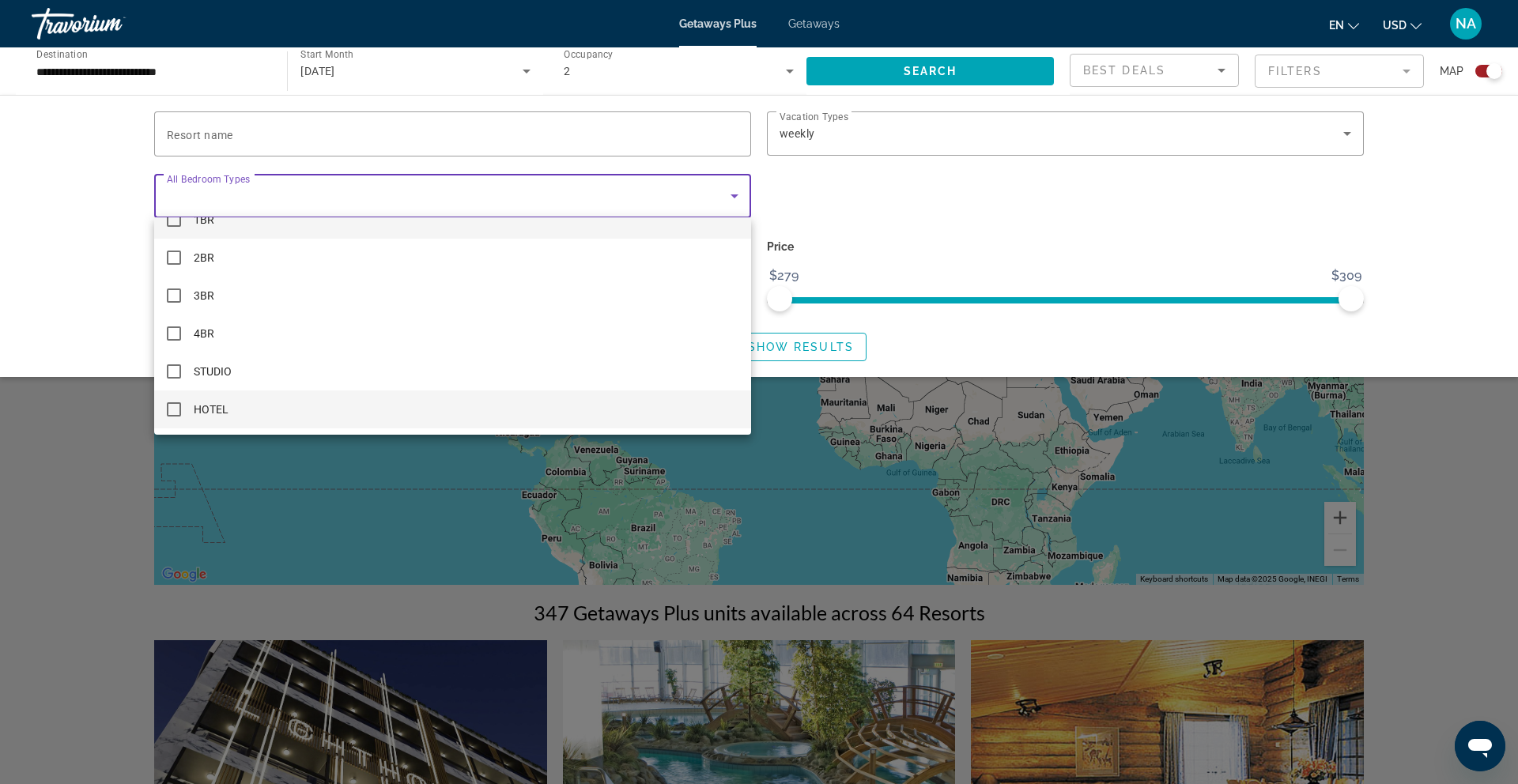
click at [179, 404] on mat-pseudo-checkbox at bounding box center [174, 409] width 14 height 14
click at [911, 346] on div at bounding box center [759, 392] width 1518 height 784
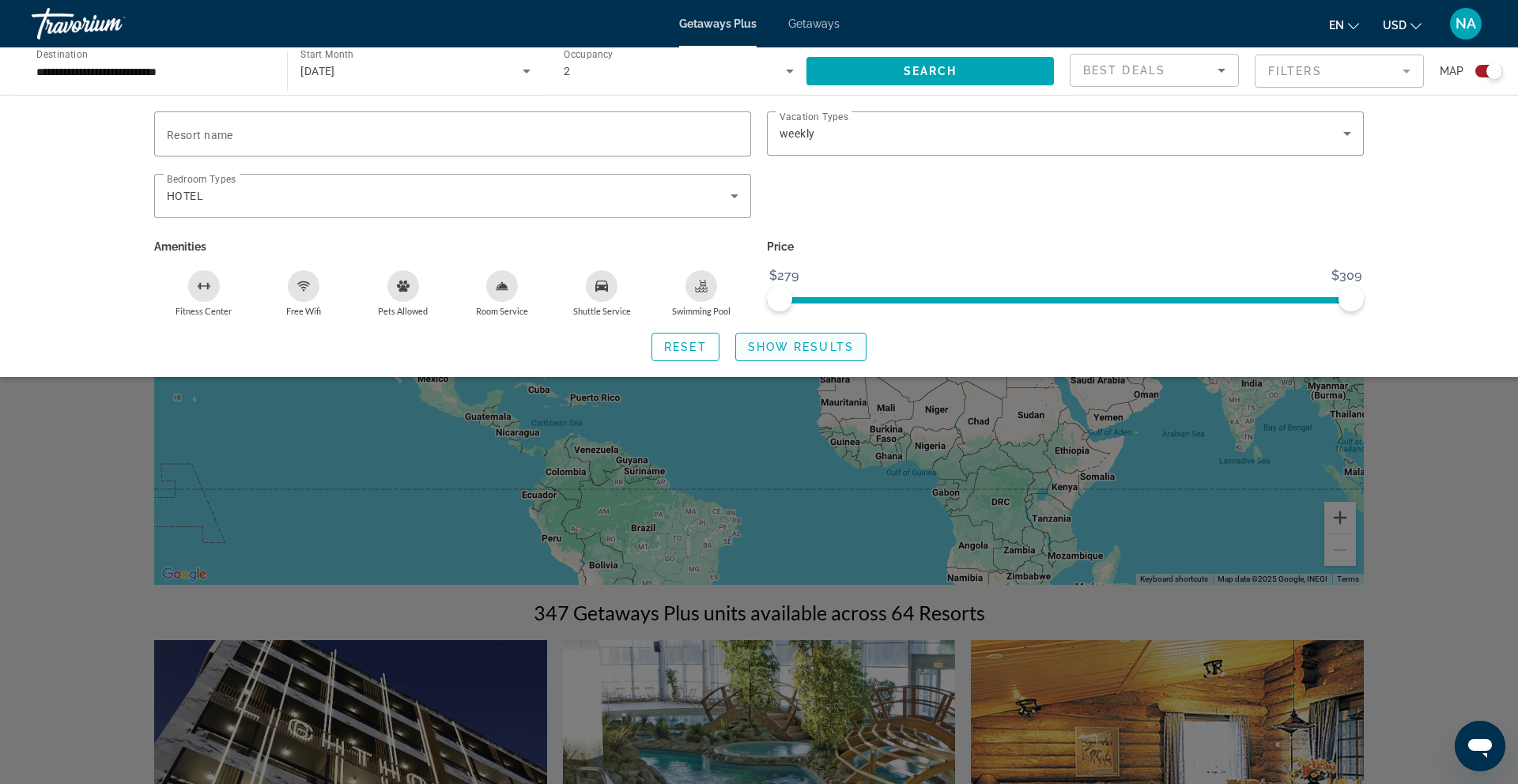
drag, startPoint x: 790, startPoint y: 343, endPoint x: 777, endPoint y: 337, distance: 14.3
click at [777, 337] on button "Show Results" at bounding box center [801, 347] width 131 height 29
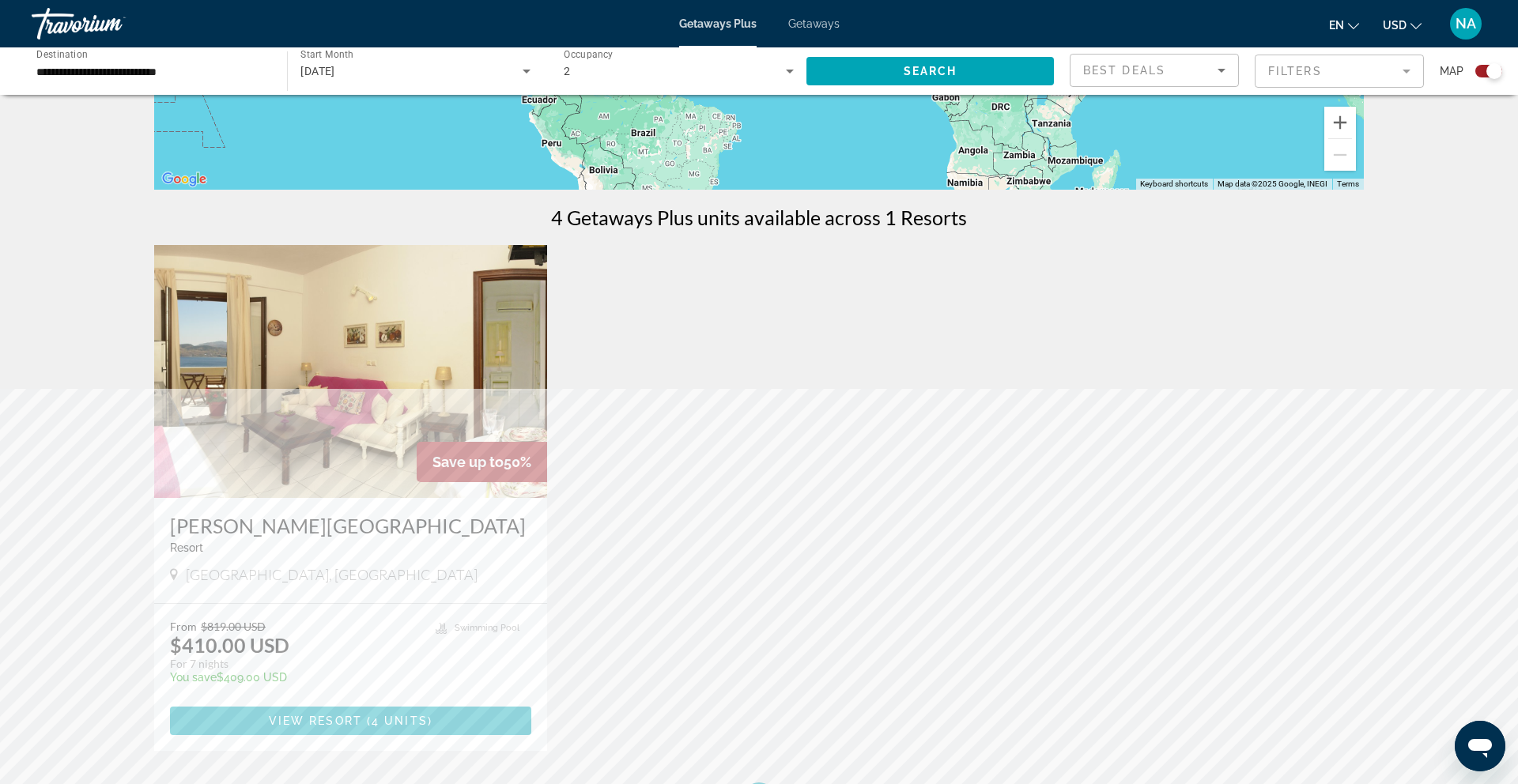
scroll to position [408, 0]
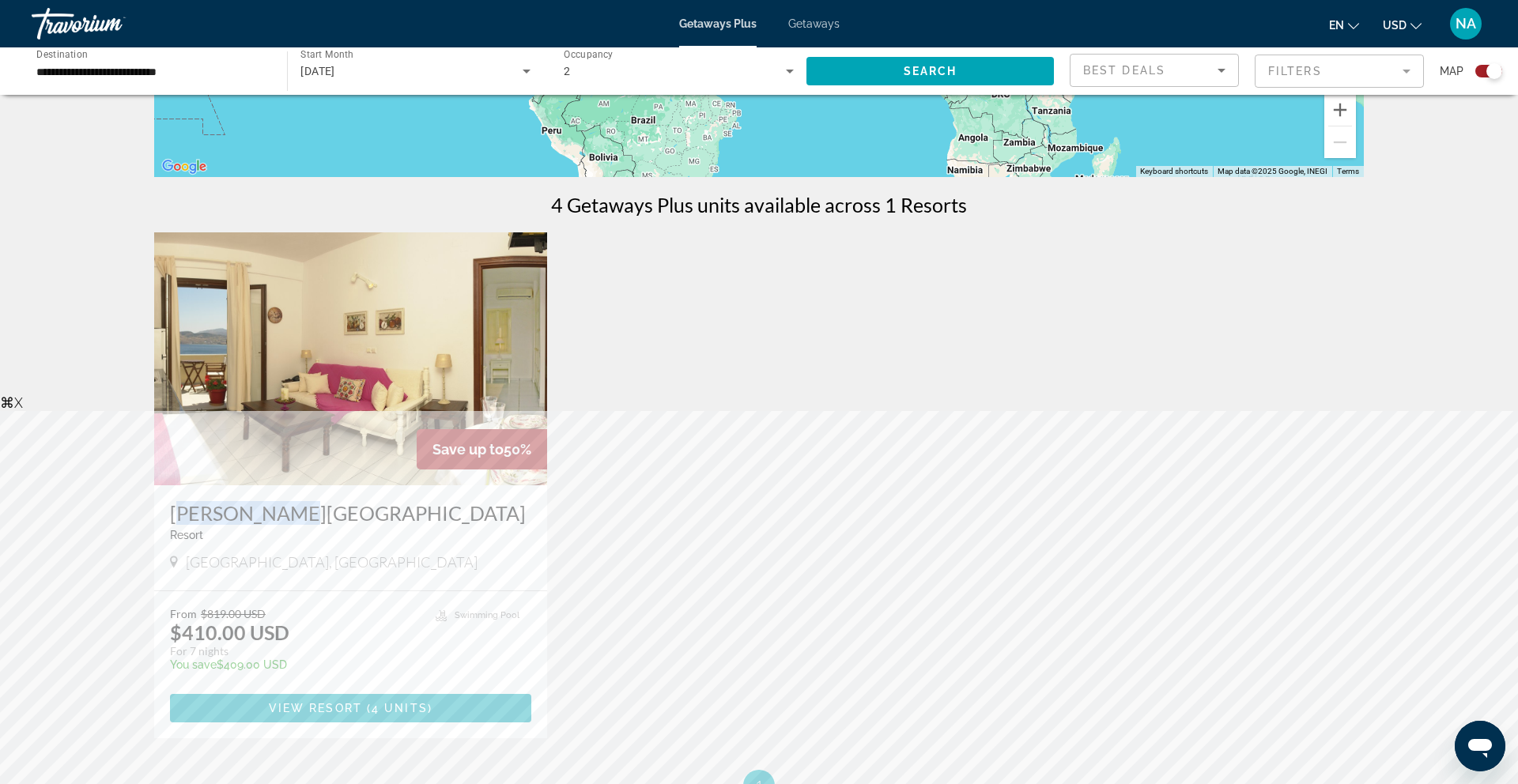
drag, startPoint x: 165, startPoint y: 511, endPoint x: 283, endPoint y: 511, distance: 118.0
click at [283, 511] on div "[PERSON_NAME][GEOGRAPHIC_DATA] - This is an adults only resort [GEOGRAPHIC_DATA…" at bounding box center [351, 537] width 392 height 105
click at [300, 709] on span "View Resort" at bounding box center [315, 708] width 93 height 13
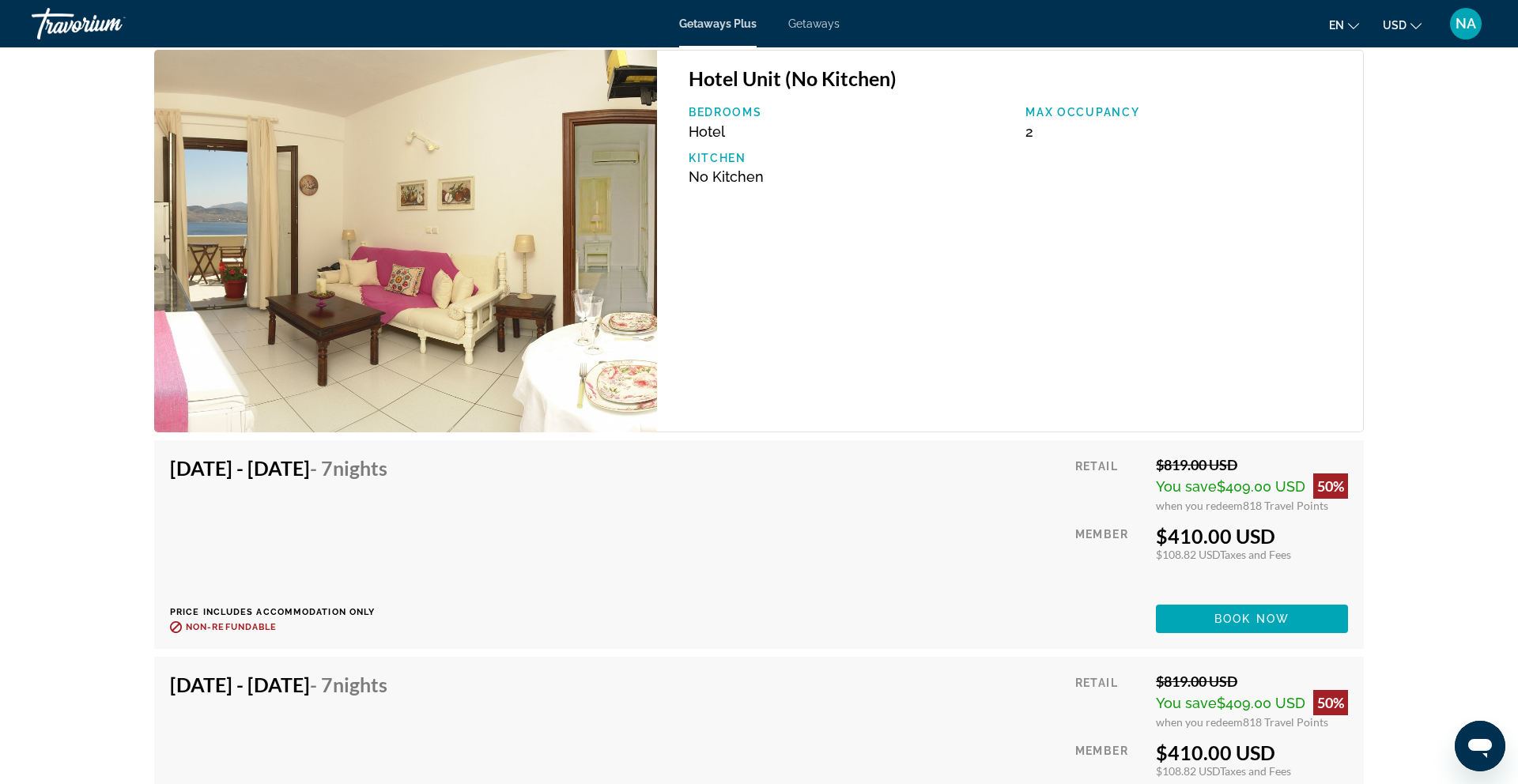
scroll to position [2609, 0]
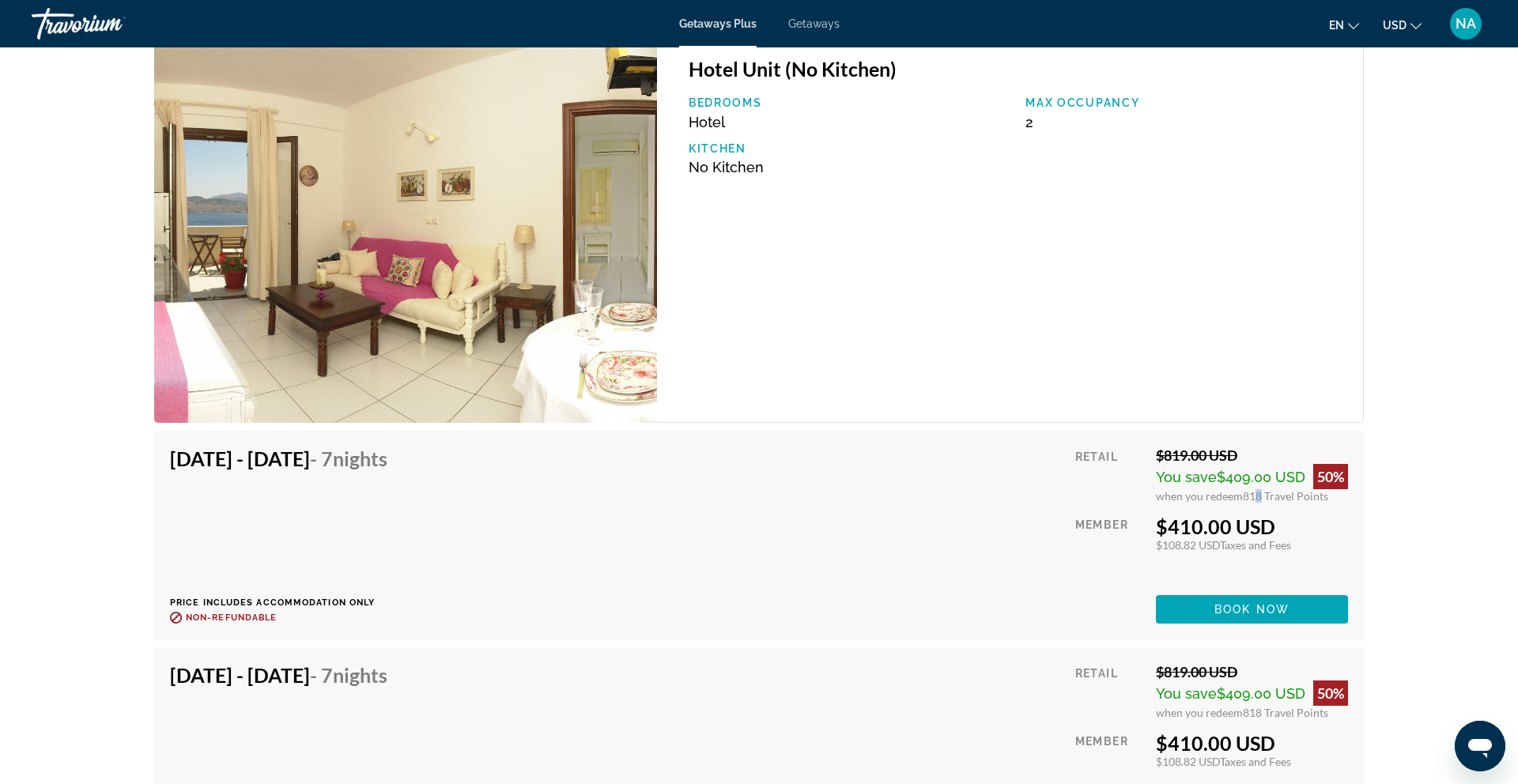
drag, startPoint x: 1246, startPoint y: 500, endPoint x: 1256, endPoint y: 500, distance: 10.0
click at [1256, 500] on span "818 Travel Points" at bounding box center [1286, 496] width 86 height 13
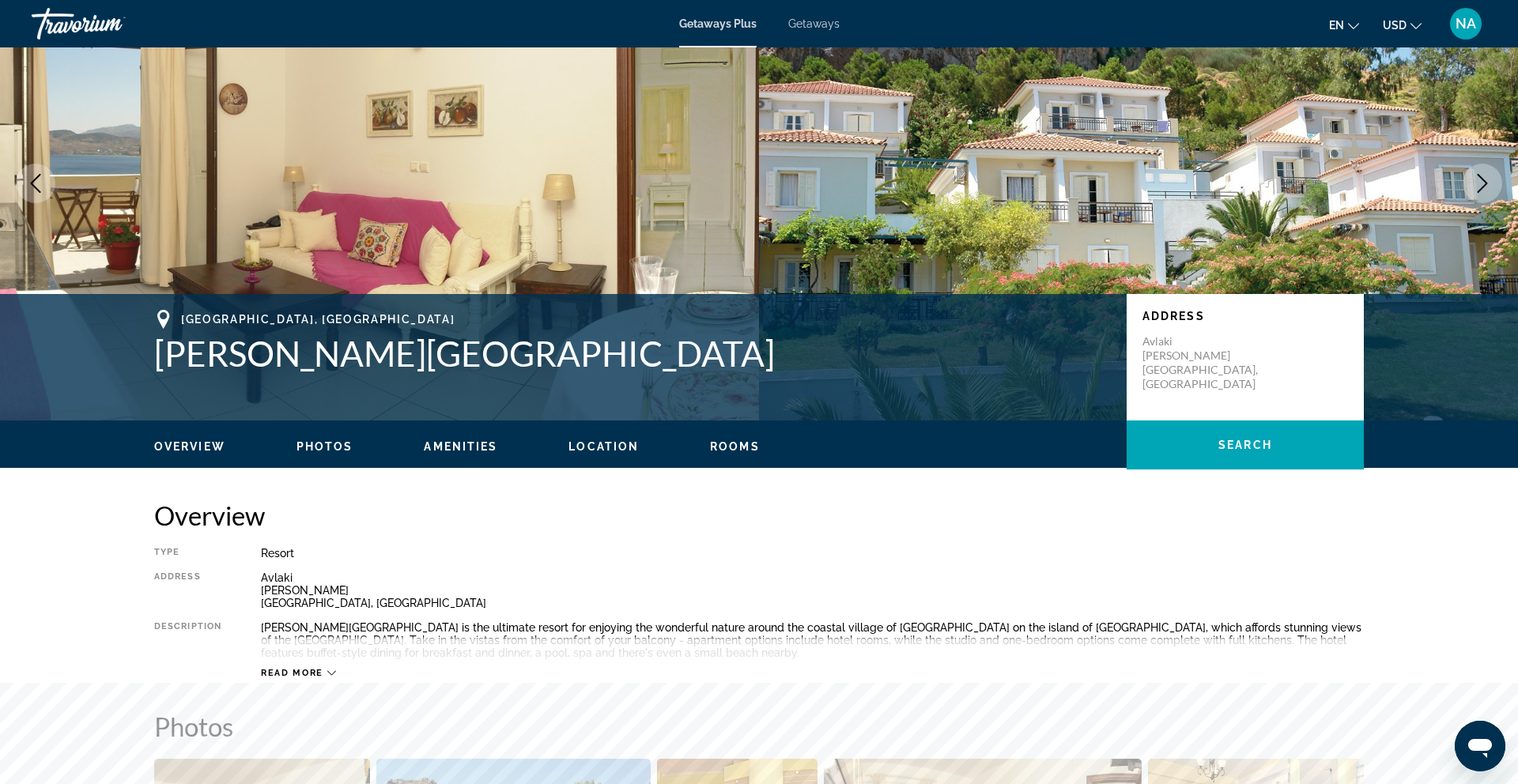
scroll to position [0, 0]
